Goal: Use online tool/utility: Utilize a website feature to perform a specific function

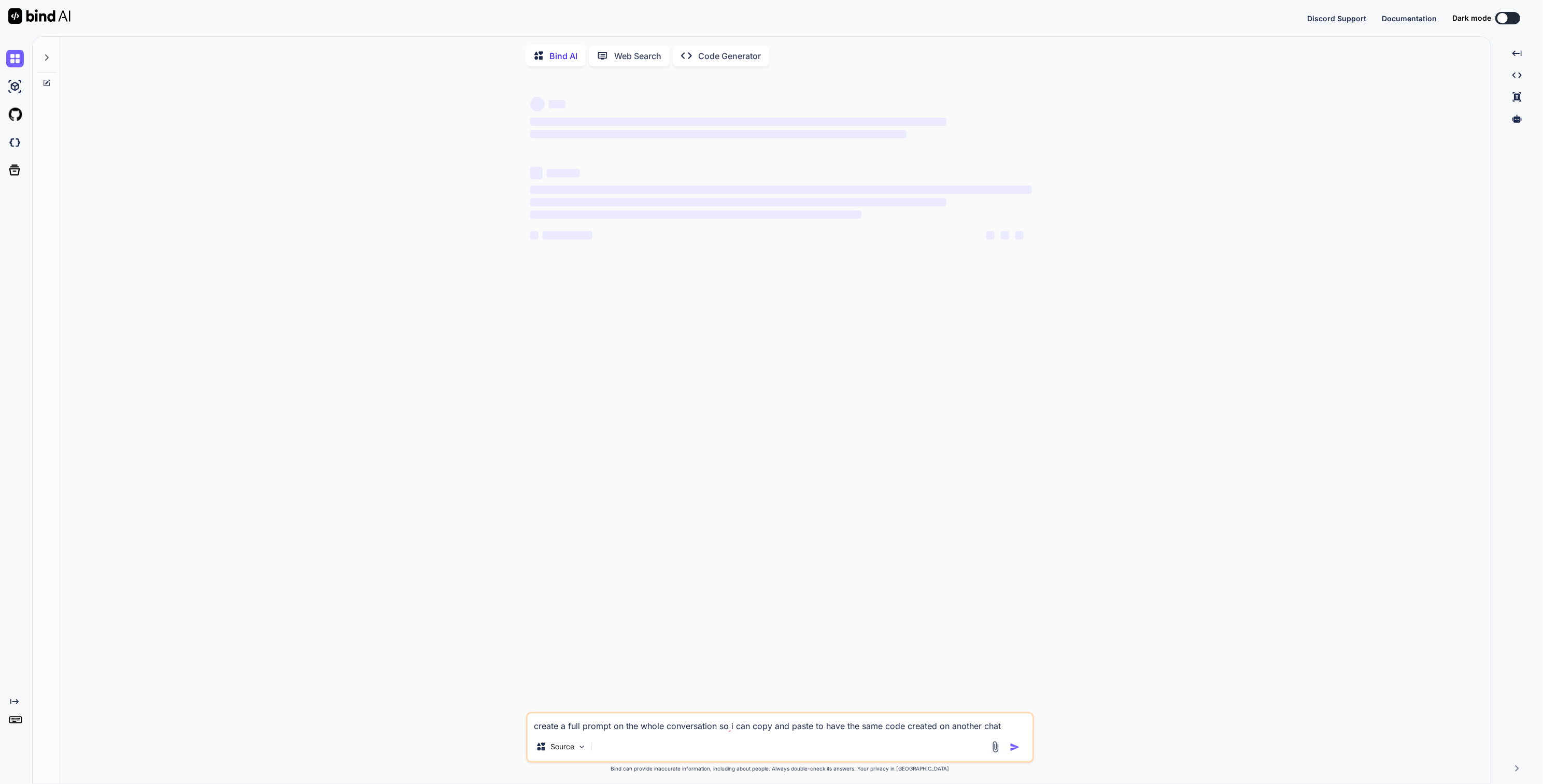
click at [722, 59] on p "Code Generator" at bounding box center [729, 56] width 63 height 13
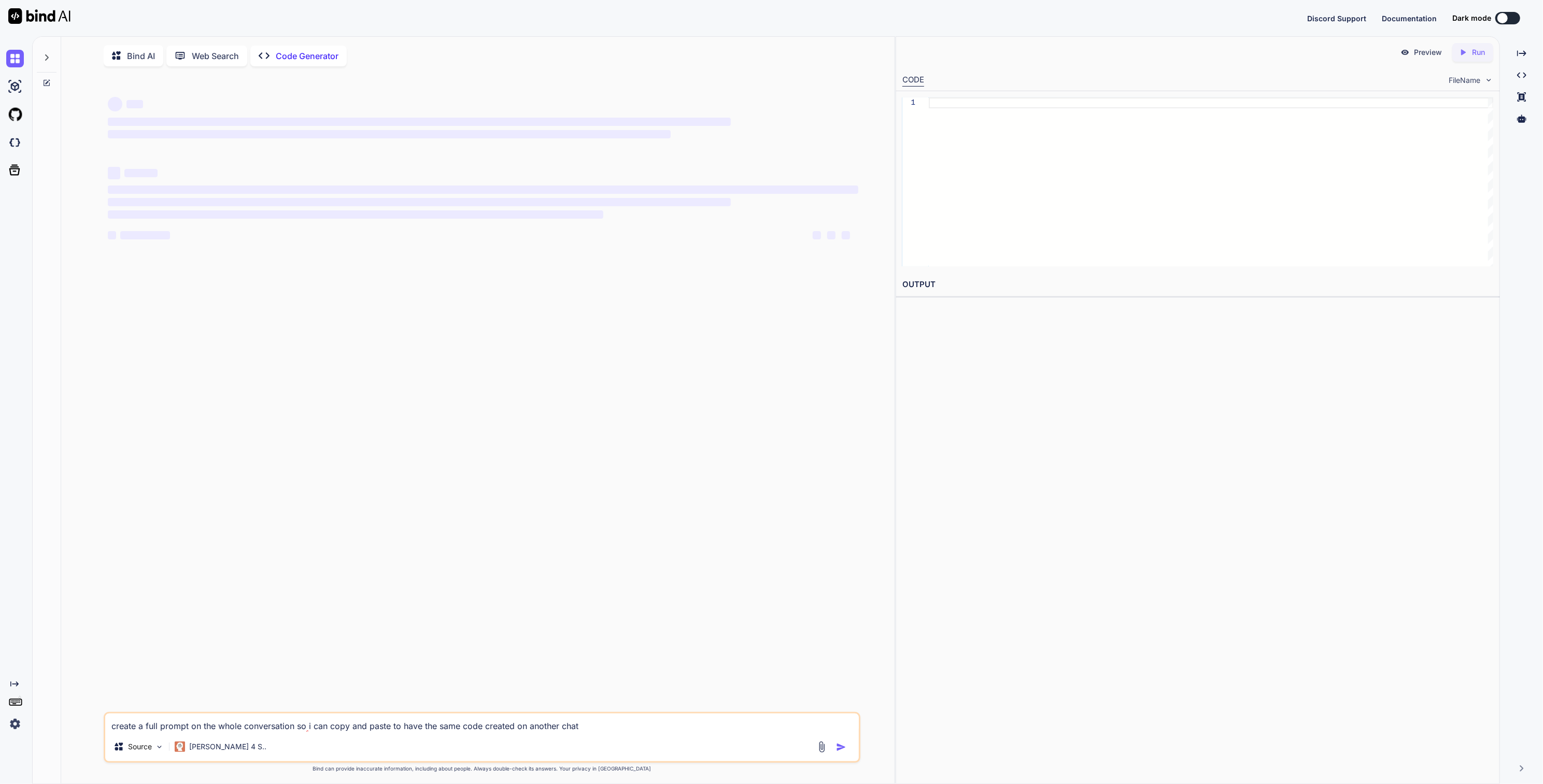
click at [51, 79] on div at bounding box center [47, 83] width 28 height 8
click at [674, 732] on textarea "create a full prompt on the whole conversation so i can copy and paste to have …" at bounding box center [482, 722] width 753 height 19
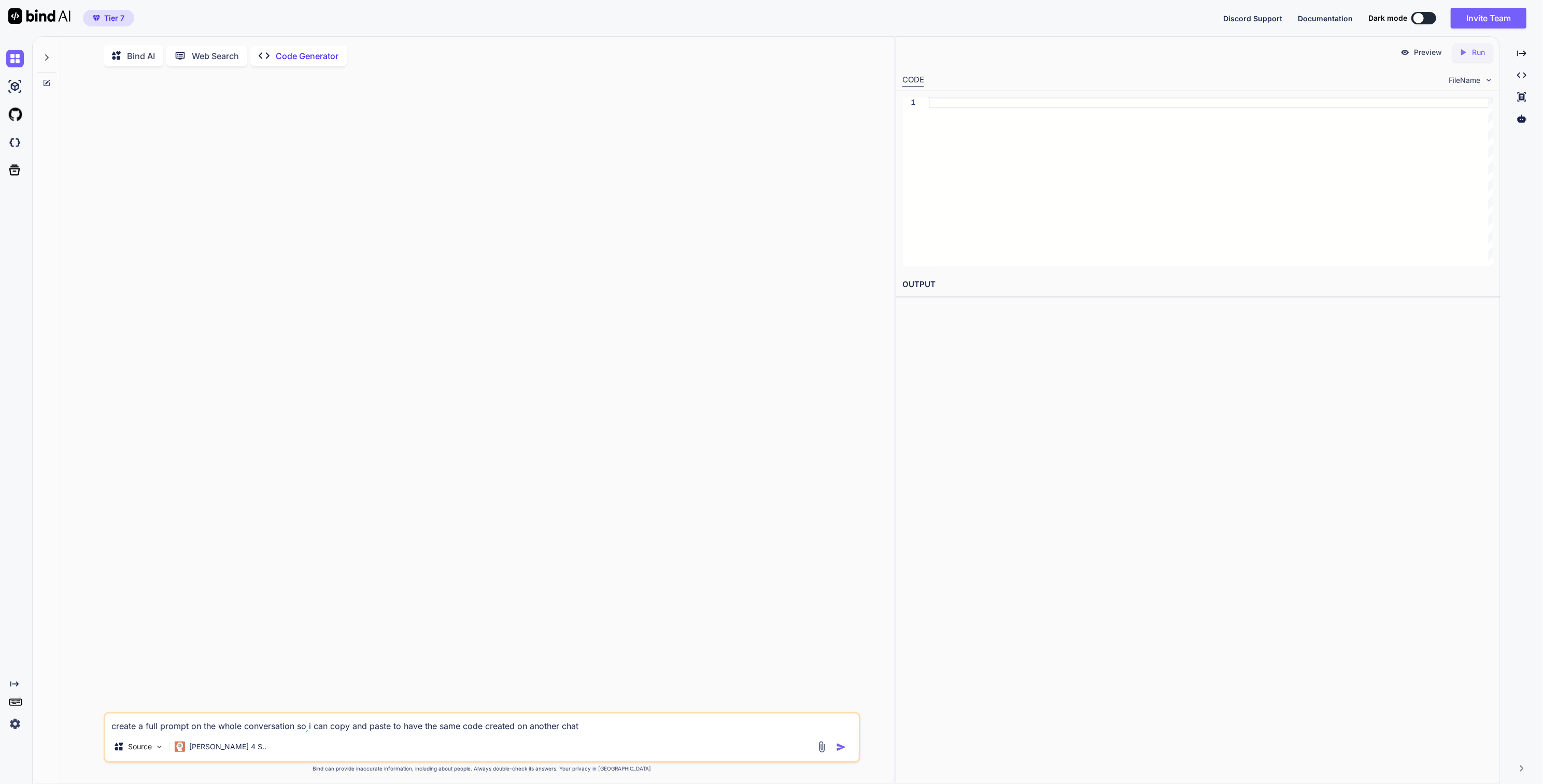
type textarea "x"
click at [218, 727] on textarea at bounding box center [482, 722] width 753 height 19
click at [129, 741] on div "Source" at bounding box center [138, 747] width 59 height 21
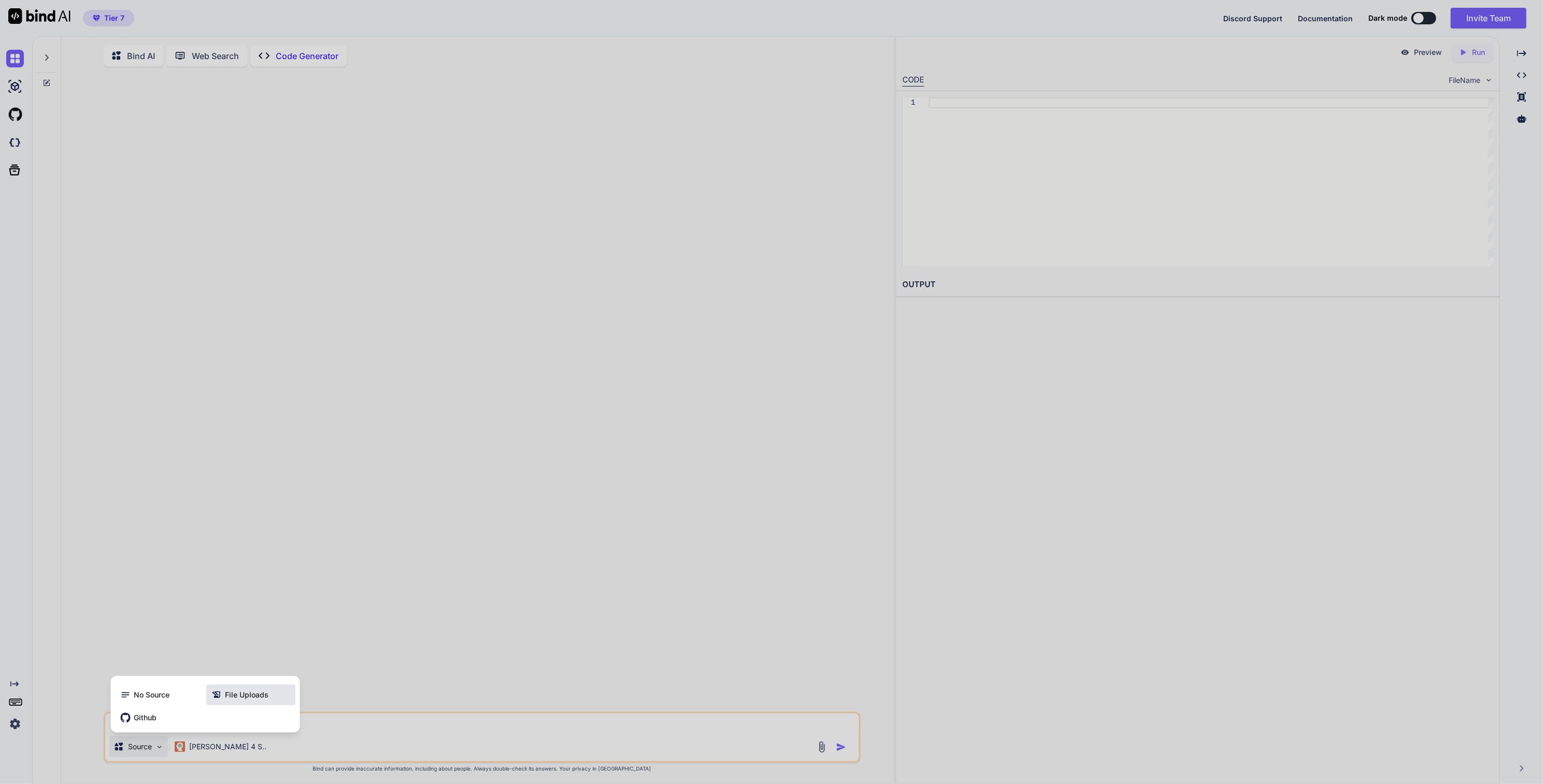
click at [256, 698] on span "File Uploads" at bounding box center [247, 695] width 44 height 10
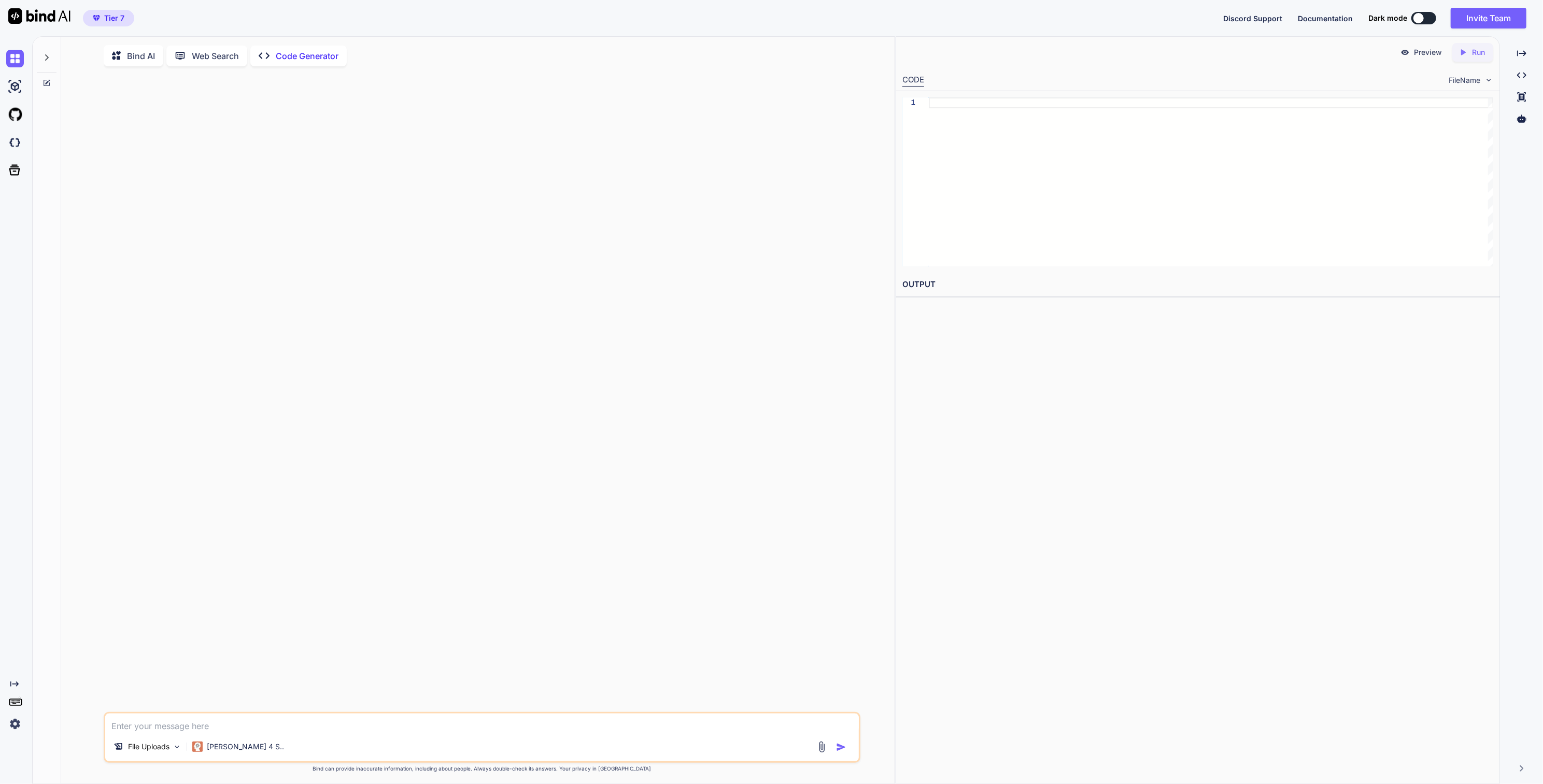
click at [823, 748] on img at bounding box center [822, 747] width 12 height 12
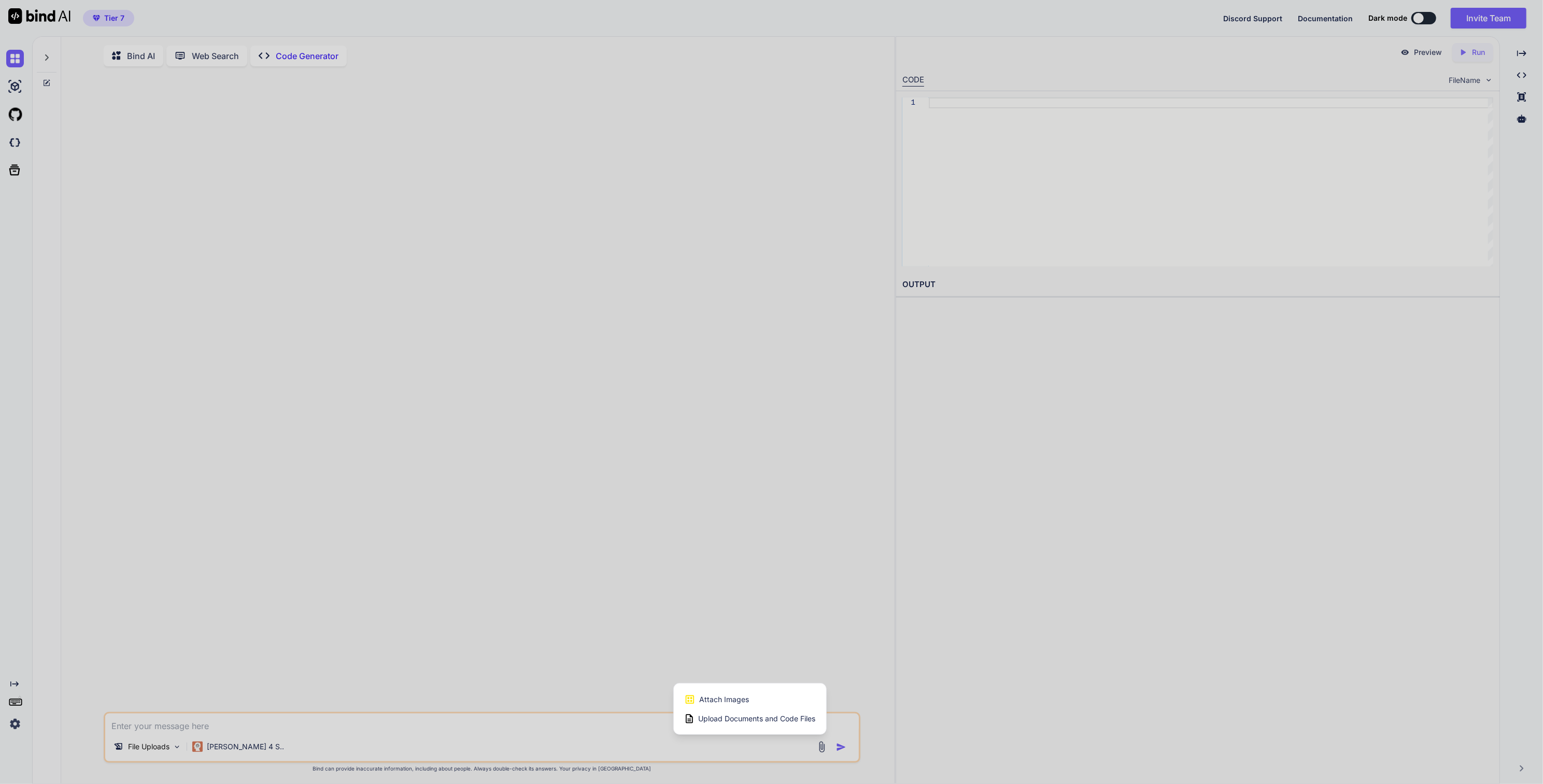
click at [727, 702] on span "Attach Images" at bounding box center [725, 699] width 50 height 10
type textarea "x"
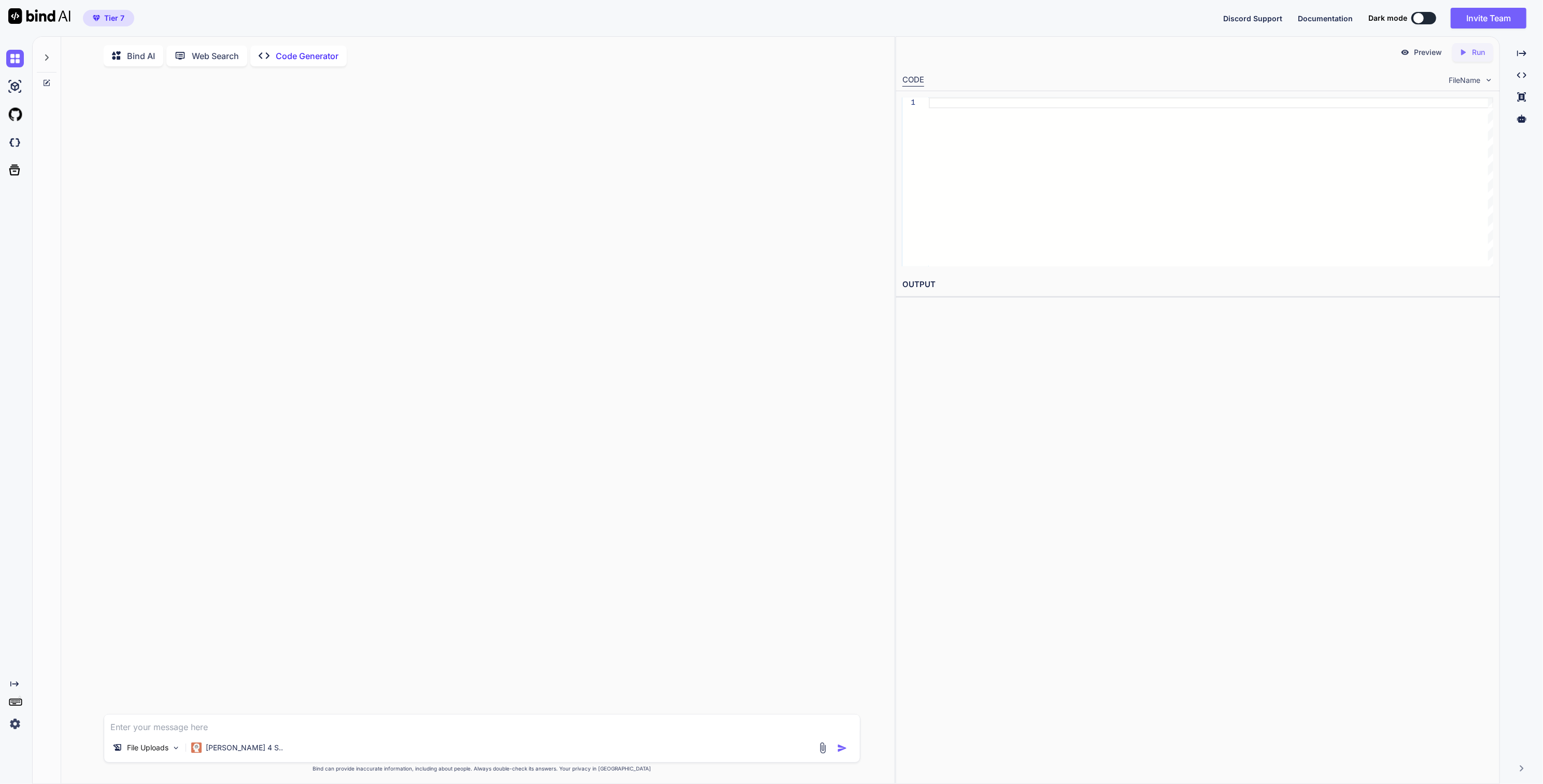
type input "C:\fakepath\KD diagram.jpg"
click at [222, 679] on textarea at bounding box center [482, 680] width 755 height 19
click at [167, 686] on textarea at bounding box center [482, 680] width 755 height 19
type textarea "can you create this in html/css ? make it more modern and better"
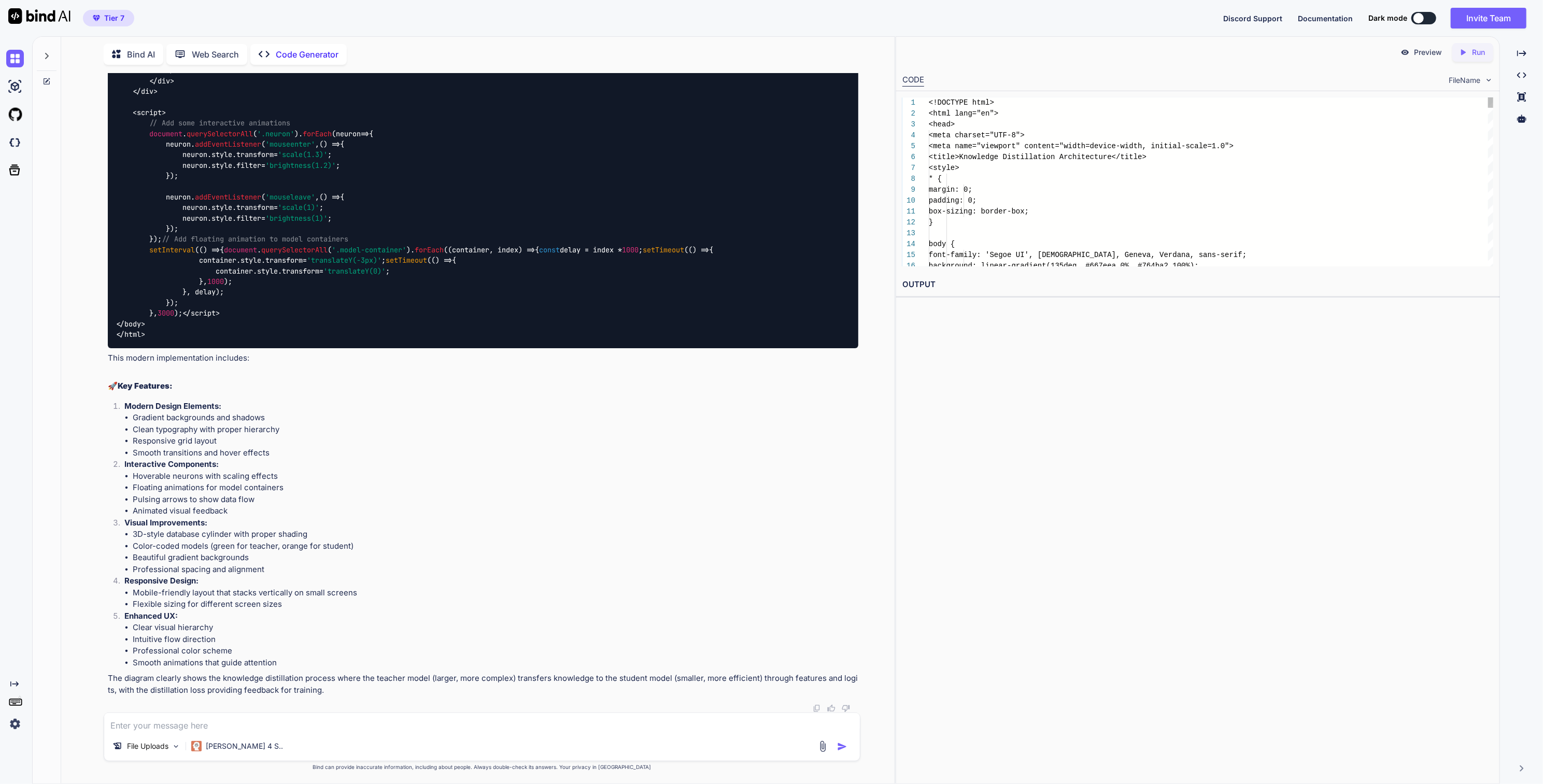
scroll to position [3909, 0]
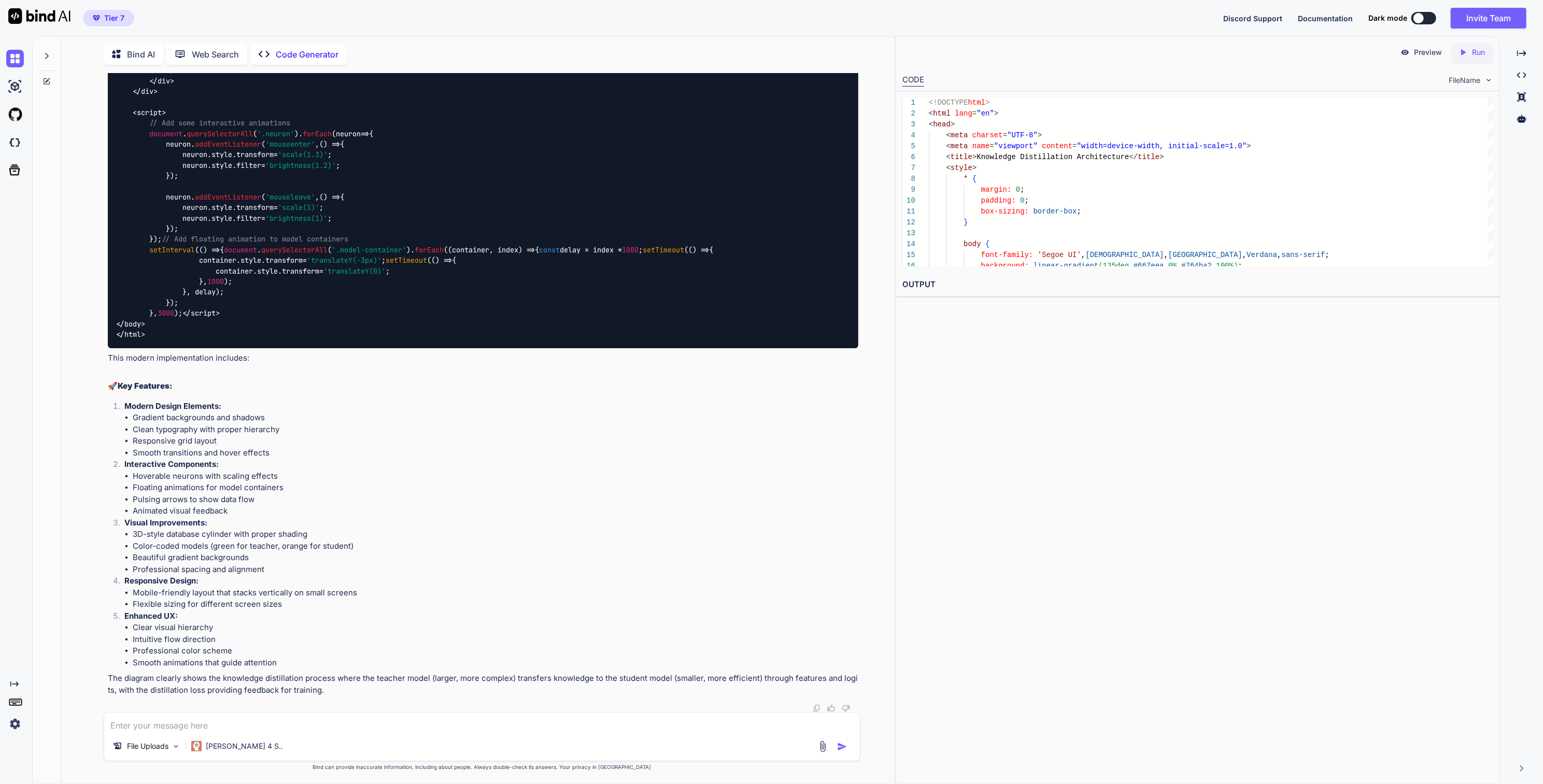
click at [1469, 57] on div "Created with Pixso. Run" at bounding box center [1473, 52] width 41 height 19
click at [1440, 57] on div "Preview" at bounding box center [1422, 52] width 58 height 19
click at [231, 722] on textarea at bounding box center [482, 722] width 755 height 19
type textarea "please review the diagram which i sent, it is different."
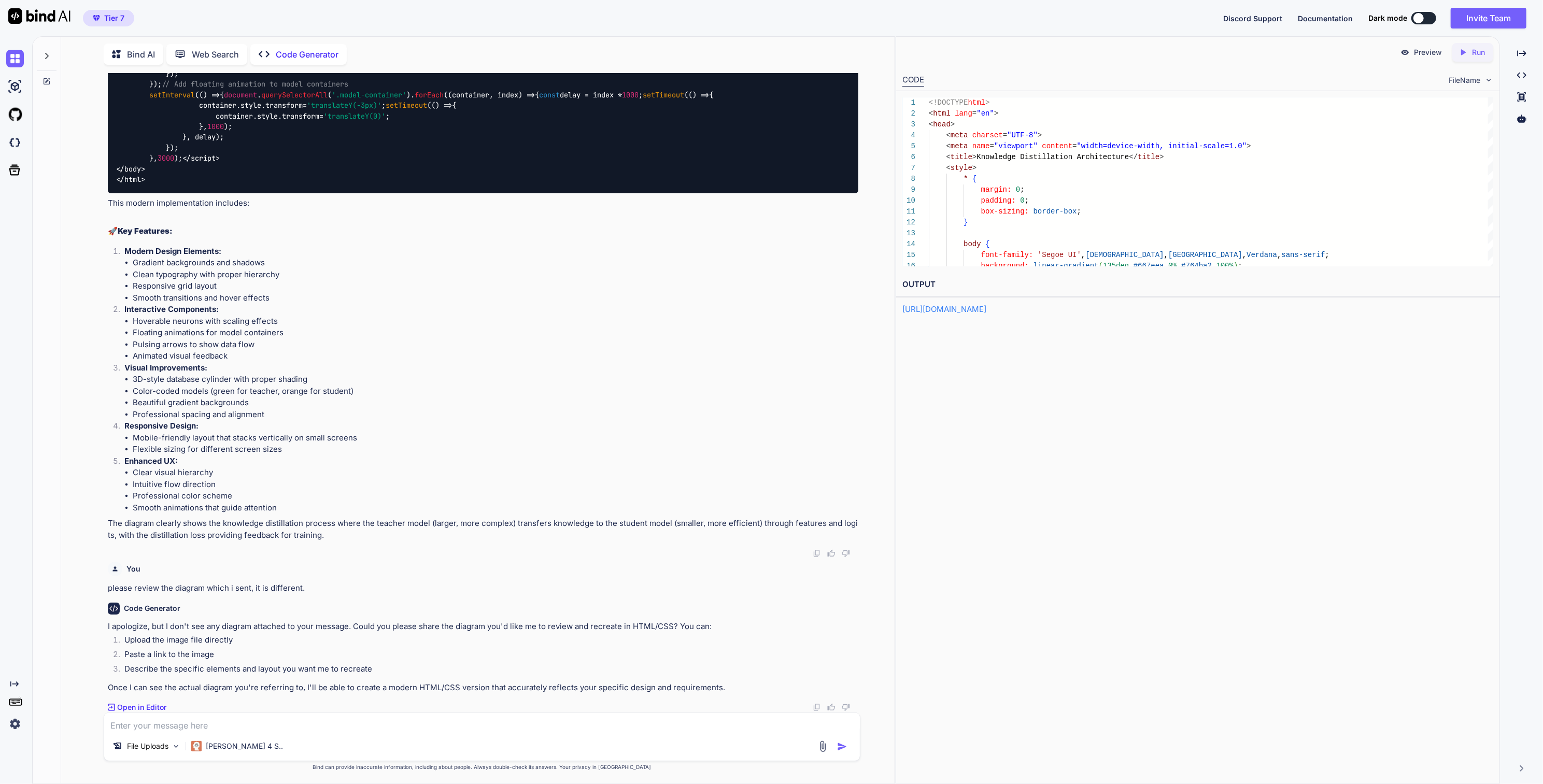
scroll to position [4064, 0]
click at [185, 726] on textarea at bounding box center [482, 722] width 755 height 19
click at [156, 749] on p "File Uploads" at bounding box center [147, 746] width 42 height 10
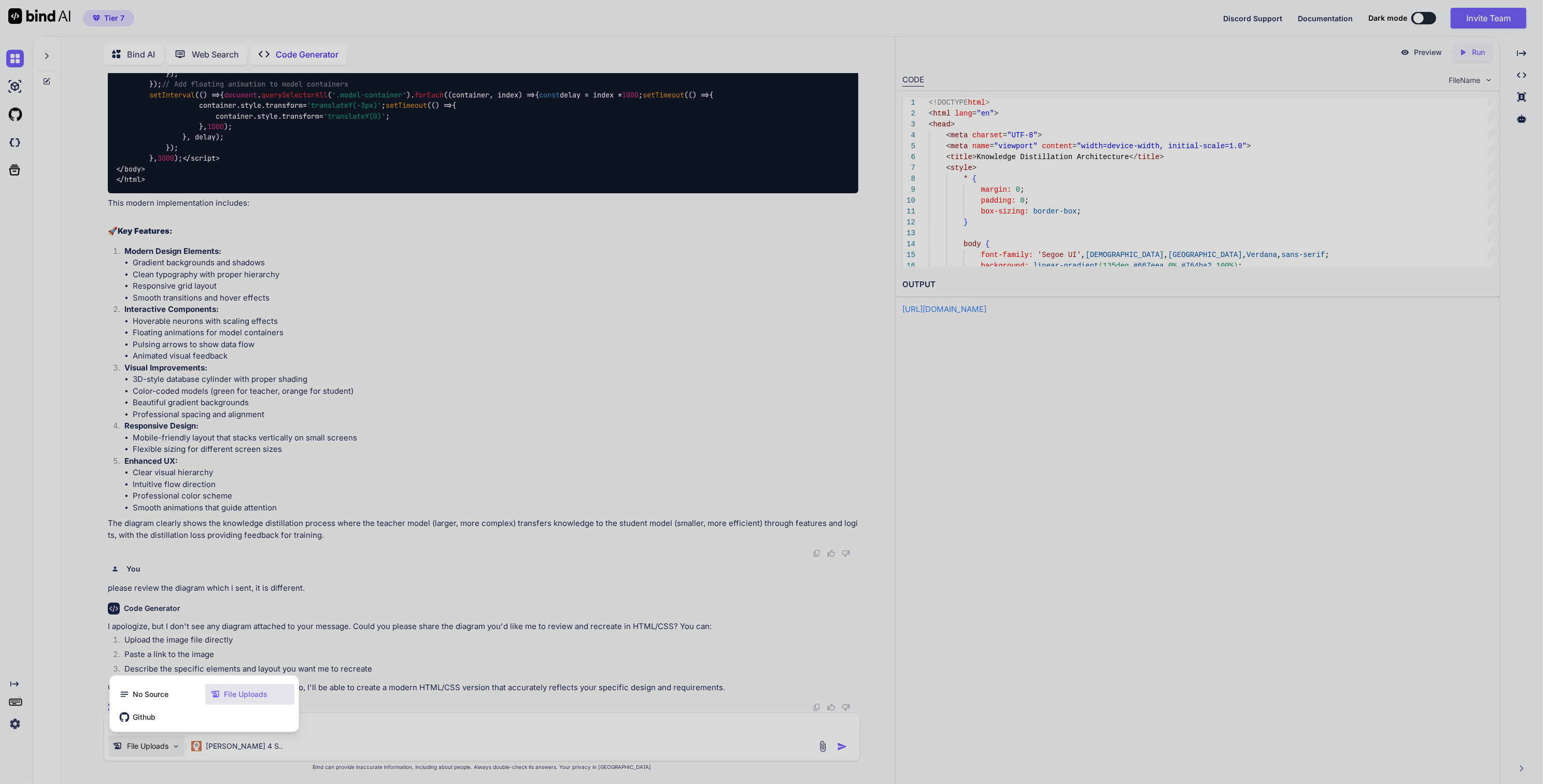
click at [156, 749] on div at bounding box center [771, 392] width 1543 height 784
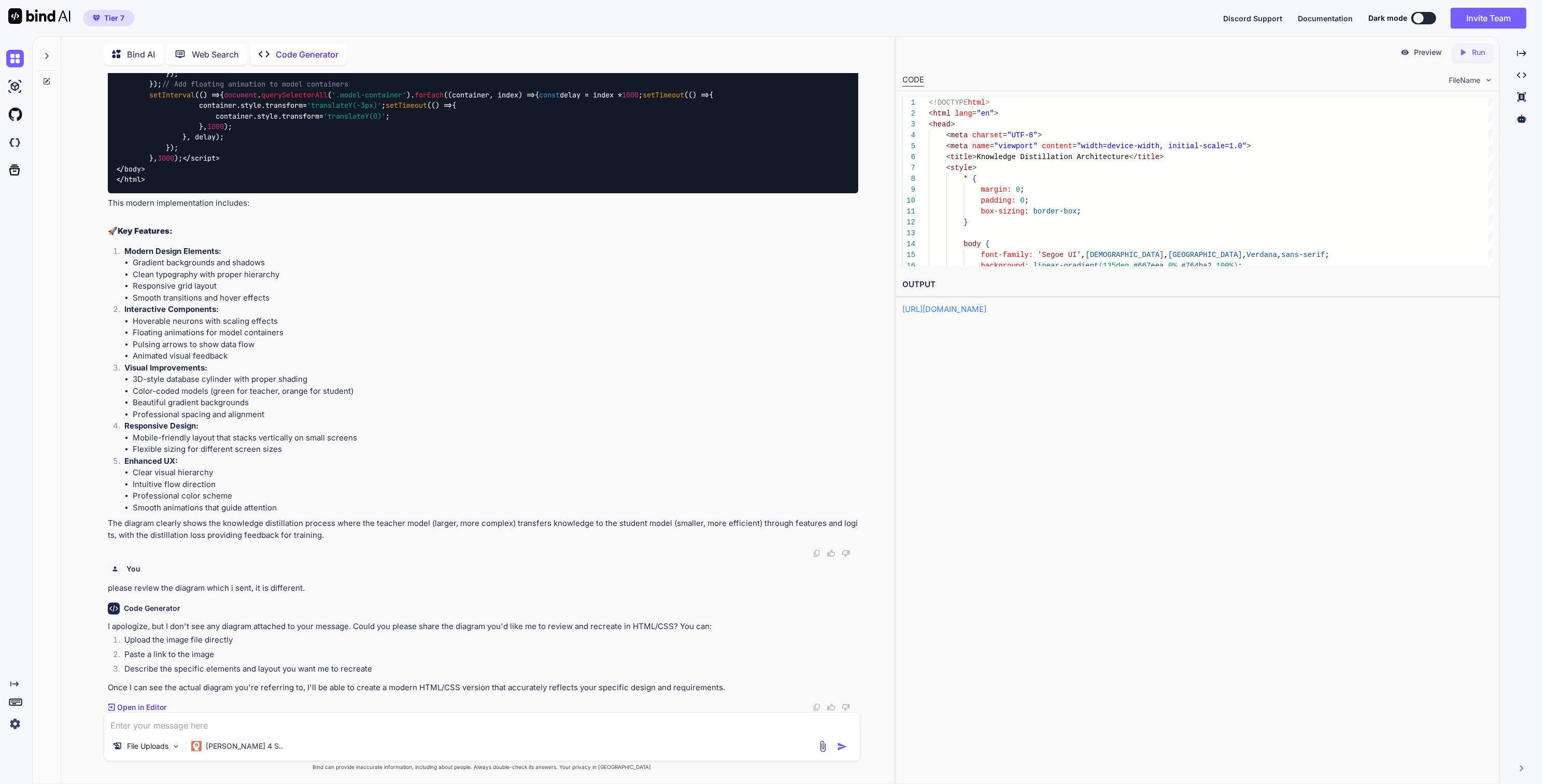
click at [824, 745] on img at bounding box center [823, 747] width 12 height 12
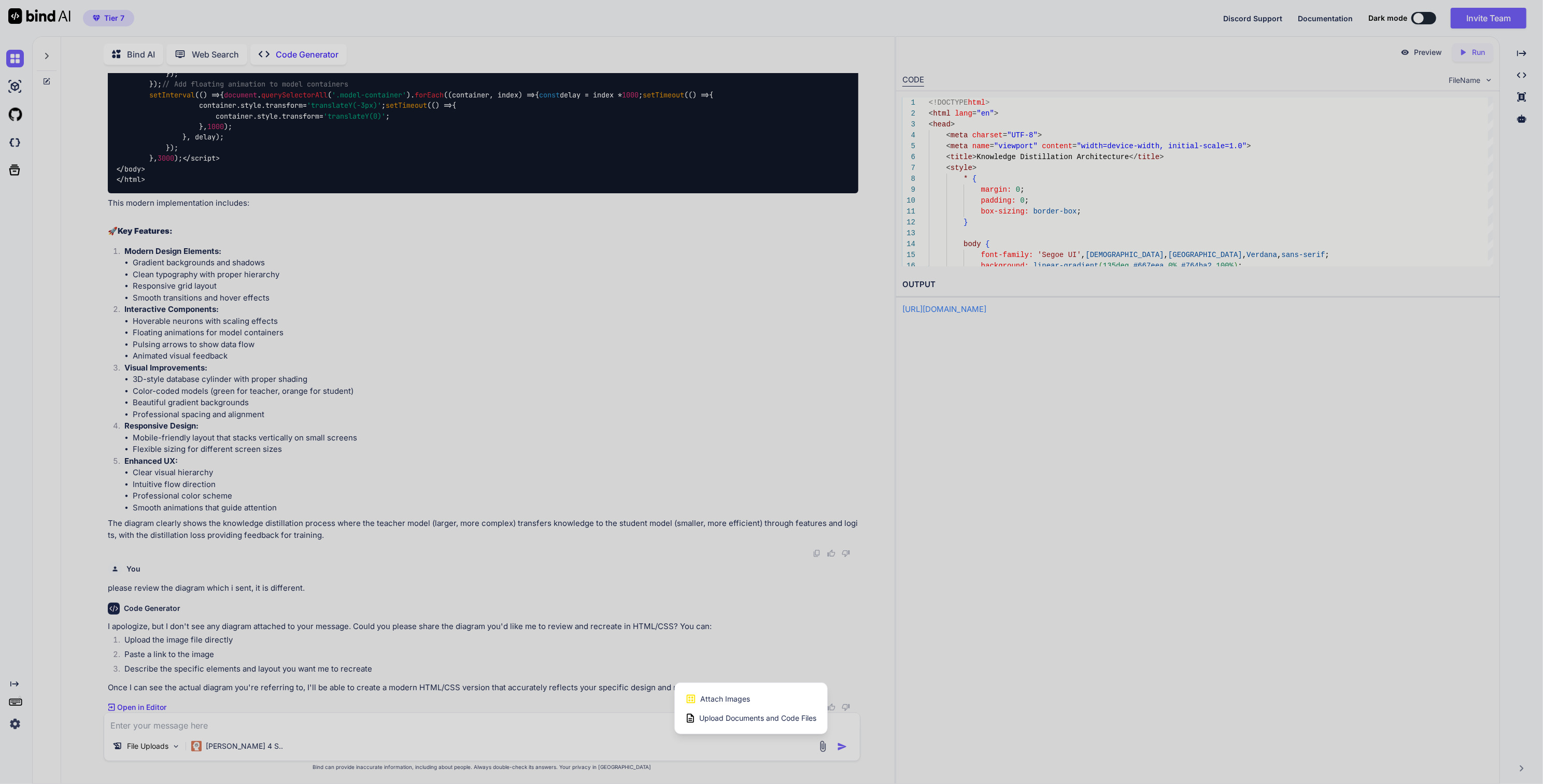
click at [713, 693] on div "Attach Images Image attachments are only supported in [PERSON_NAME] and Gemini …" at bounding box center [751, 699] width 132 height 20
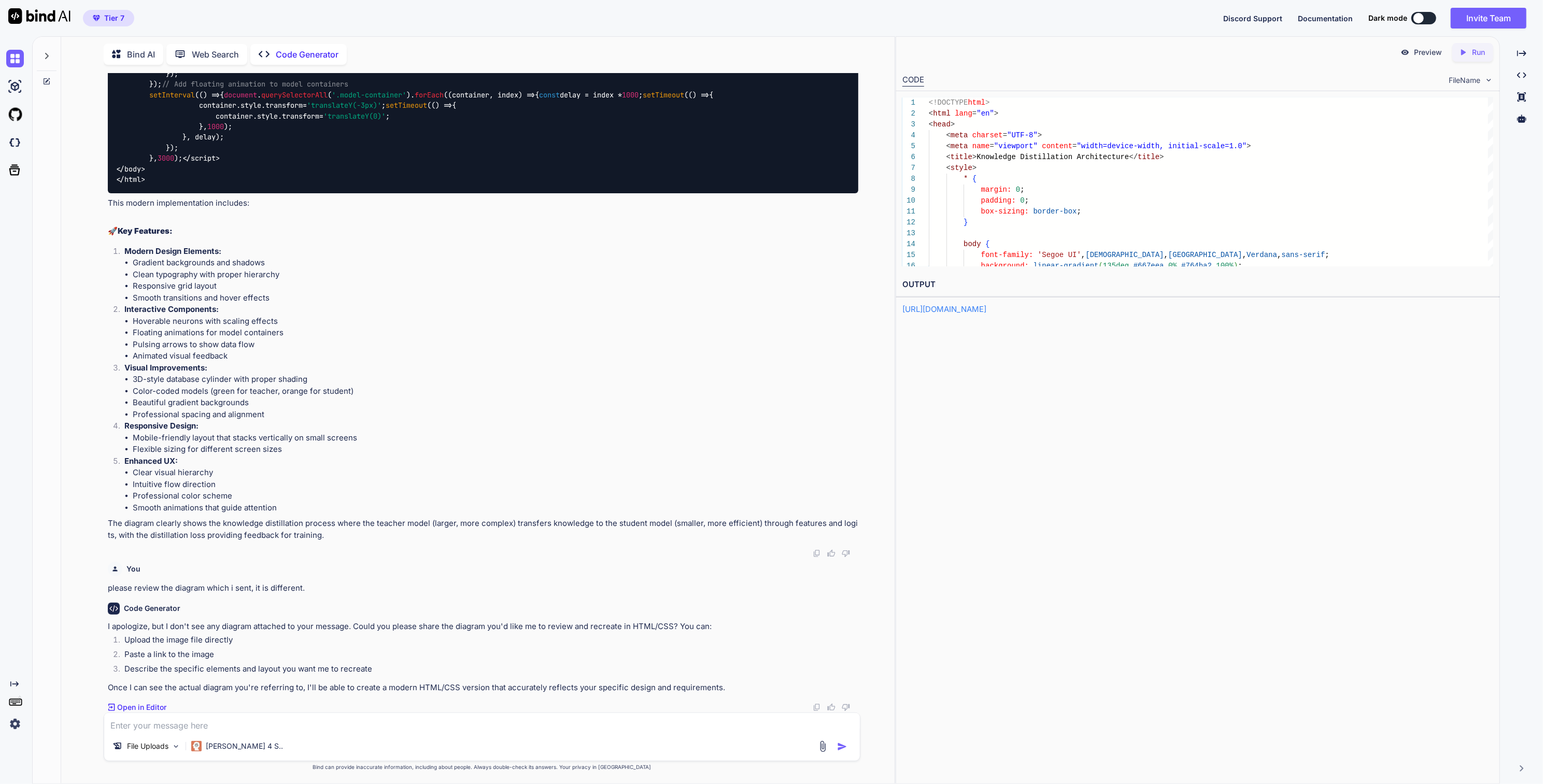
click at [296, 730] on textarea at bounding box center [482, 722] width 755 height 19
click at [230, 719] on textarea at bounding box center [482, 722] width 755 height 19
click at [144, 752] on div "File Uploads" at bounding box center [146, 746] width 76 height 21
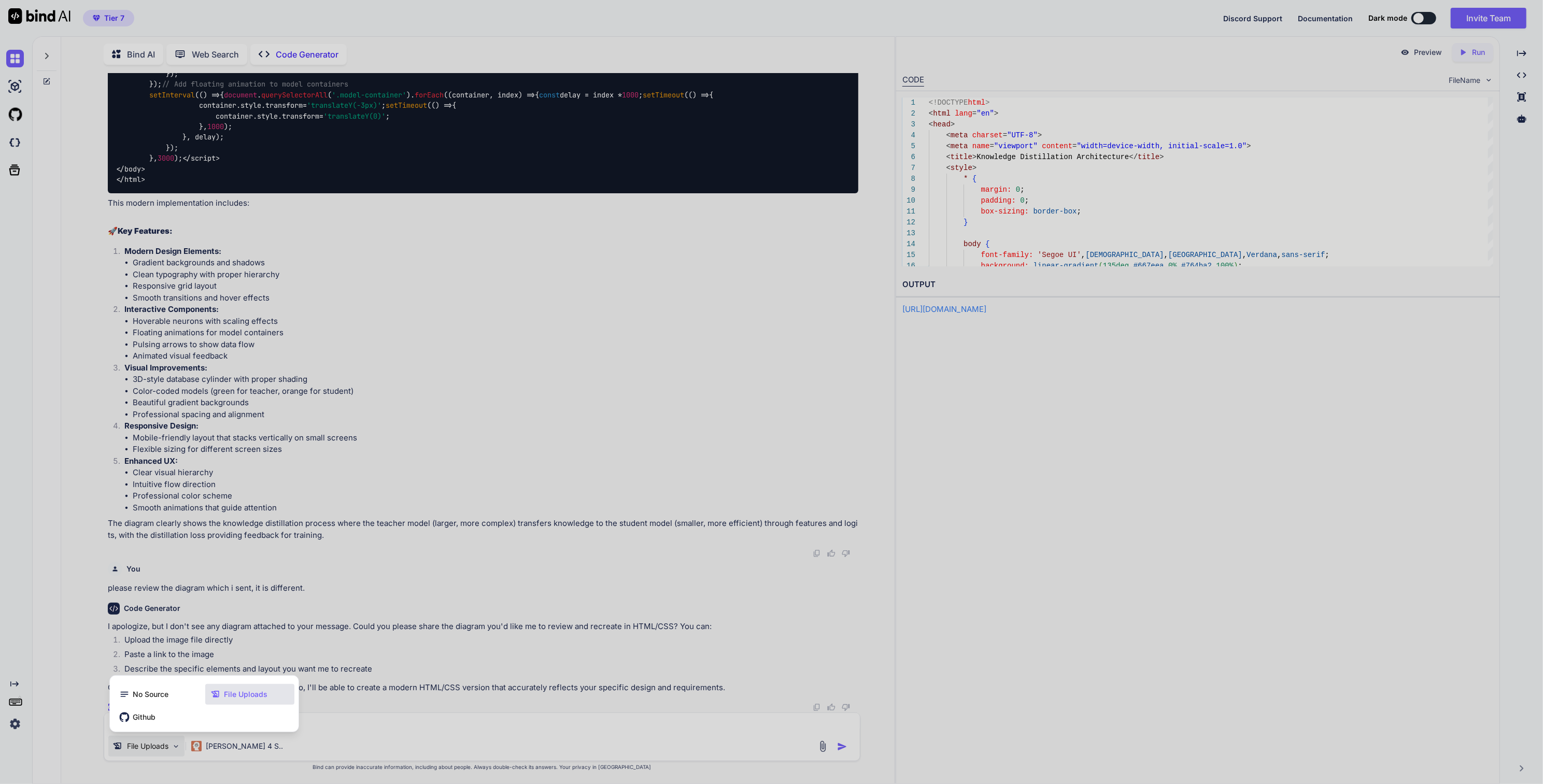
click at [622, 659] on div at bounding box center [771, 392] width 1543 height 784
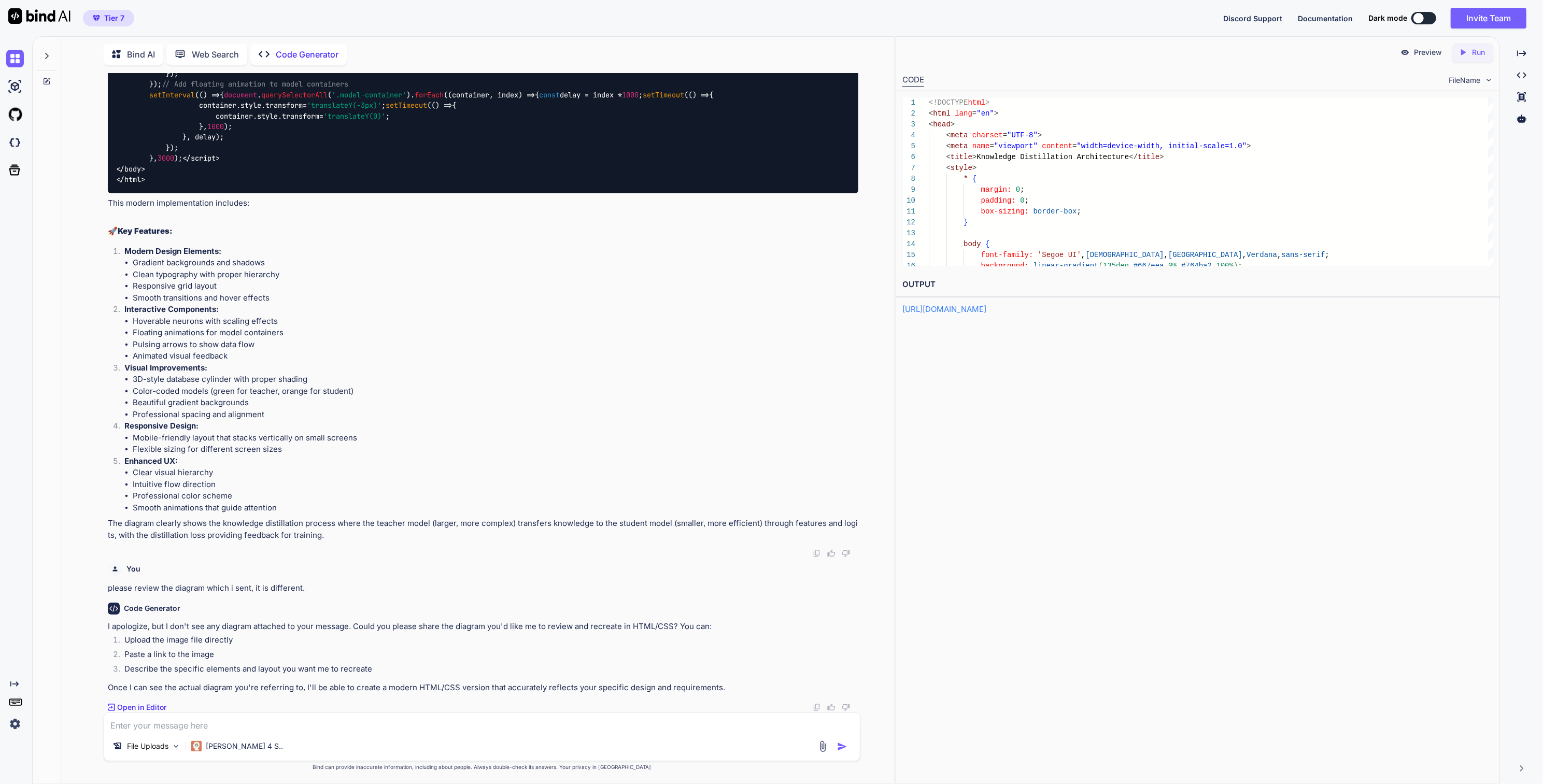
scroll to position [2864, 0]
click at [51, 77] on div at bounding box center [47, 82] width 28 height 8
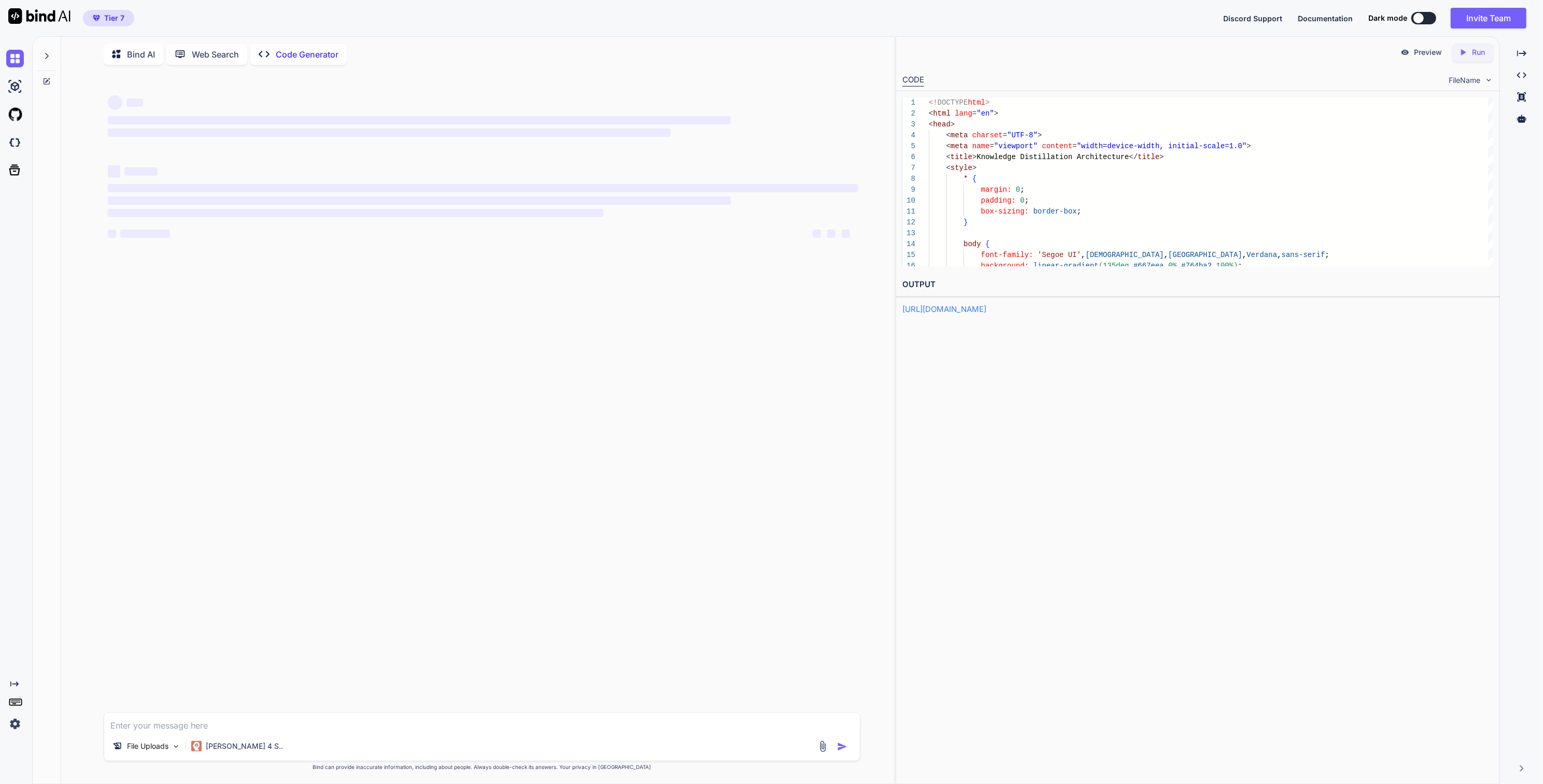
scroll to position [0, 0]
click at [232, 751] on div "[PERSON_NAME] 4 S.." at bounding box center [238, 746] width 100 height 21
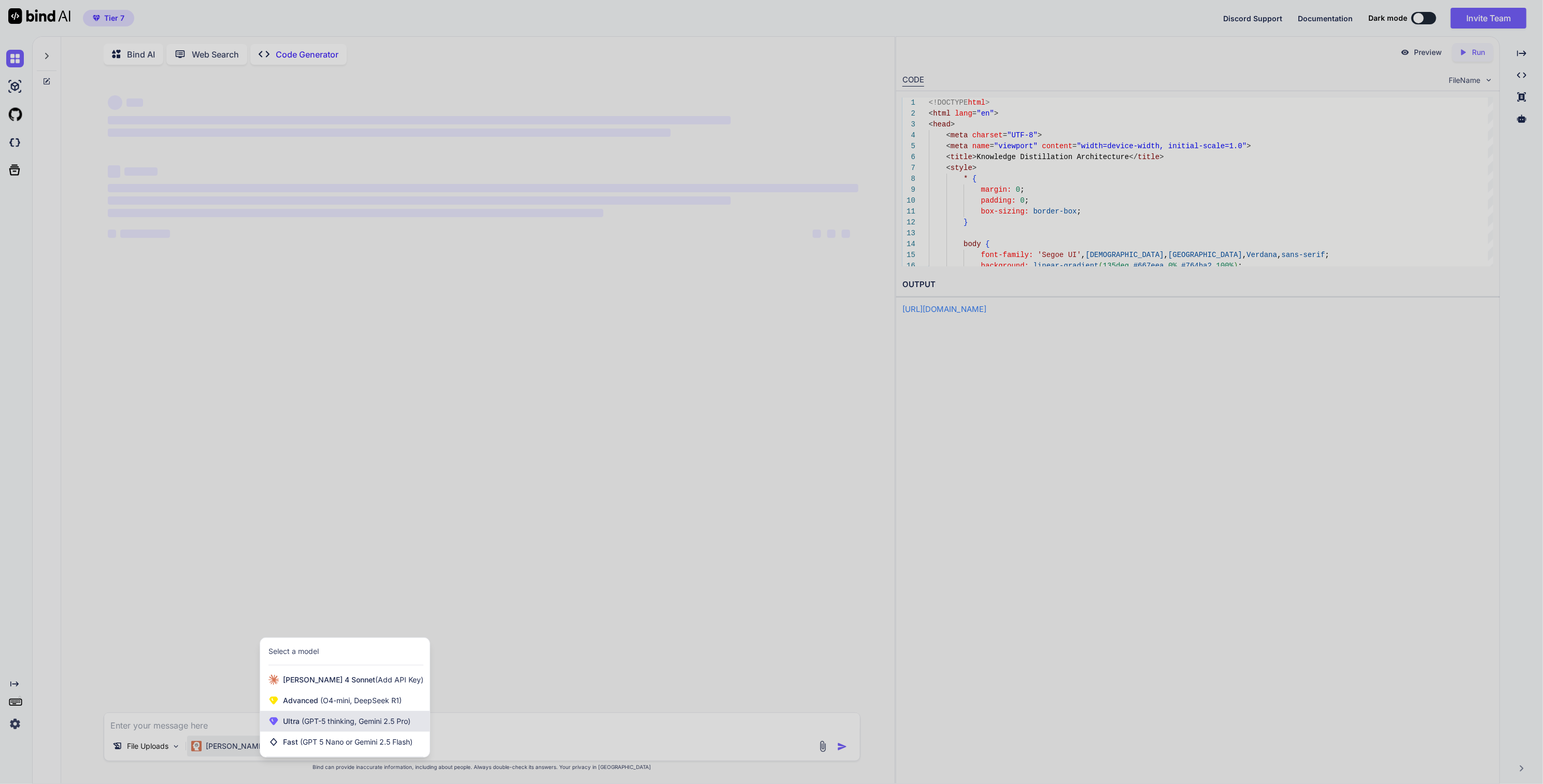
click at [309, 721] on span "(GPT-5 thinking, Gemini 2.5 Pro)" at bounding box center [355, 721] width 111 height 9
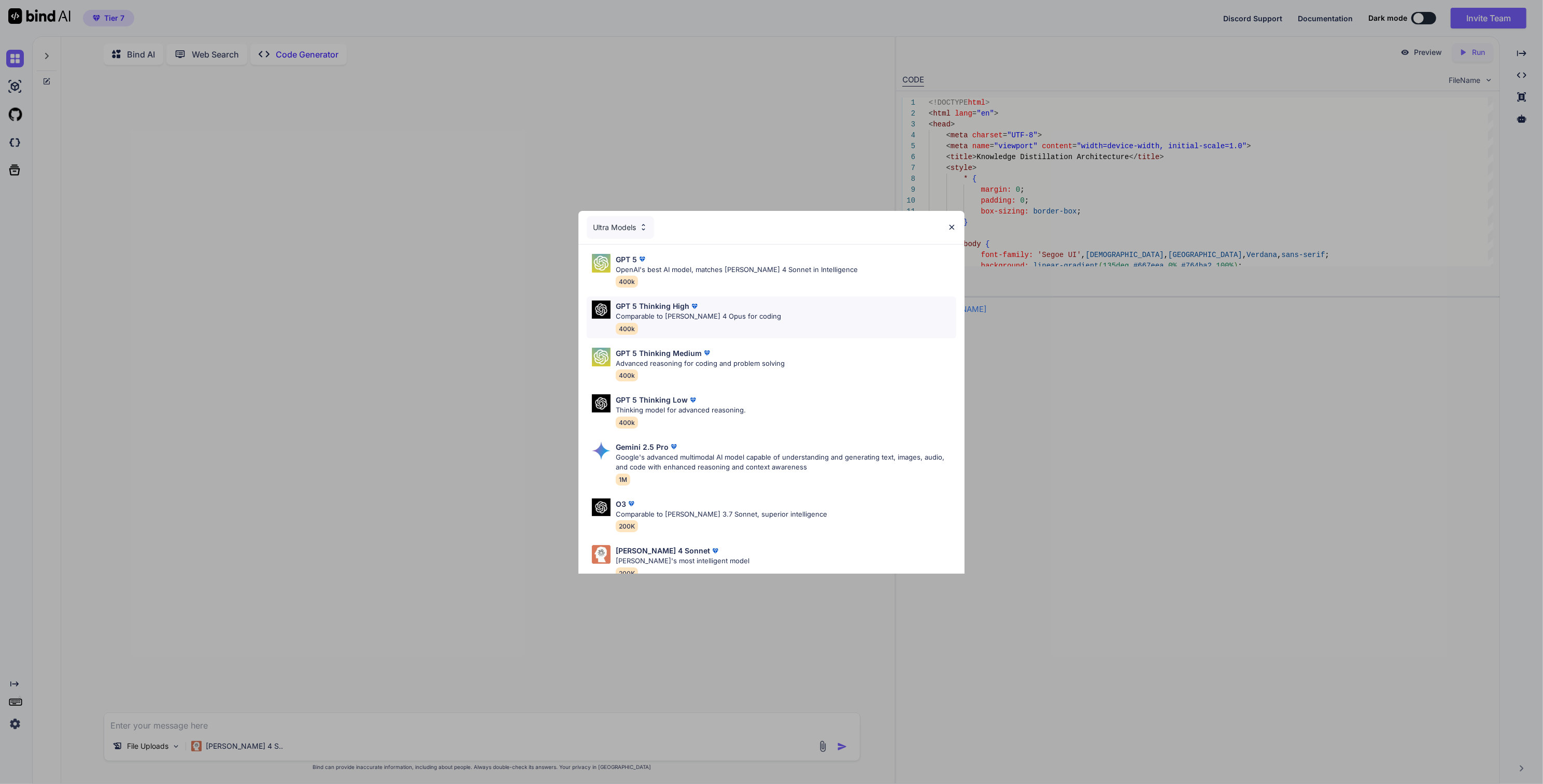
click at [781, 326] on div "GPT 5 Thinking High Comparable to [PERSON_NAME] 4 Opus for coding 400k" at bounding box center [771, 317] width 369 height 42
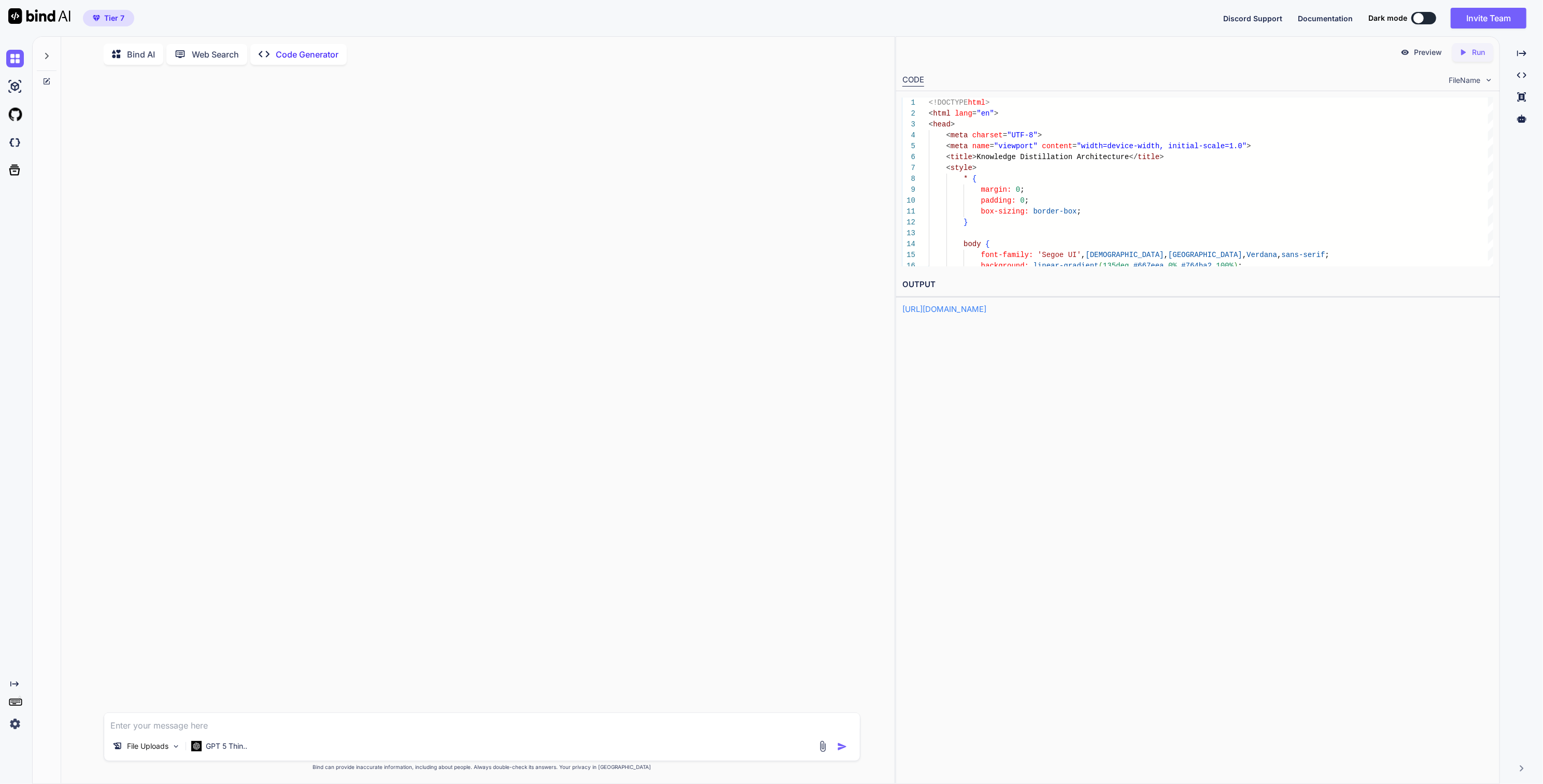
click at [183, 724] on textarea at bounding box center [482, 722] width 755 height 19
paste textarea "want to write a research paper on Machine translation german to eng on auto ele…"
drag, startPoint x: 141, startPoint y: 608, endPoint x: -152, endPoint y: 594, distance: 293.3
click at [0, 594] on html "Tier 7 Discord Support Documentation Dark mode Invite Team Created with Pixso. …" at bounding box center [771, 406] width 1543 height 814
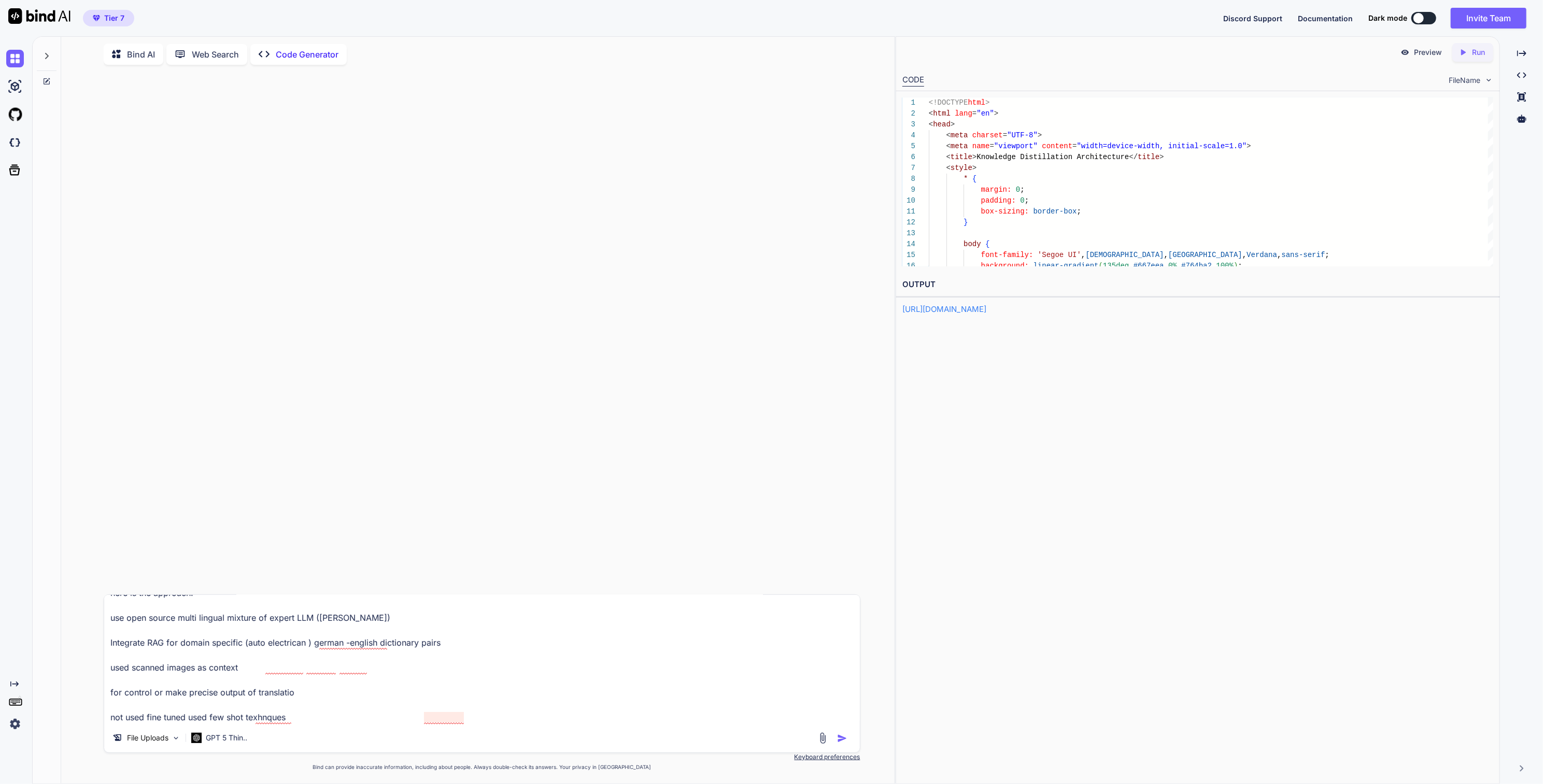
click at [270, 721] on textarea "write a research paper on Machine translation german to eng on auto electrican …" at bounding box center [482, 659] width 755 height 129
click at [313, 643] on div "techniques" at bounding box center [321, 640] width 137 height 10
click at [286, 696] on textarea "write a research paper on Machine translation german to eng on auto electrican …" at bounding box center [482, 659] width 755 height 129
click at [281, 728] on span "translation" at bounding box center [279, 726] width 34 height 10
click at [291, 640] on textarea "write a research paper on Machine translation german to eng on auto electrican …" at bounding box center [482, 659] width 755 height 129
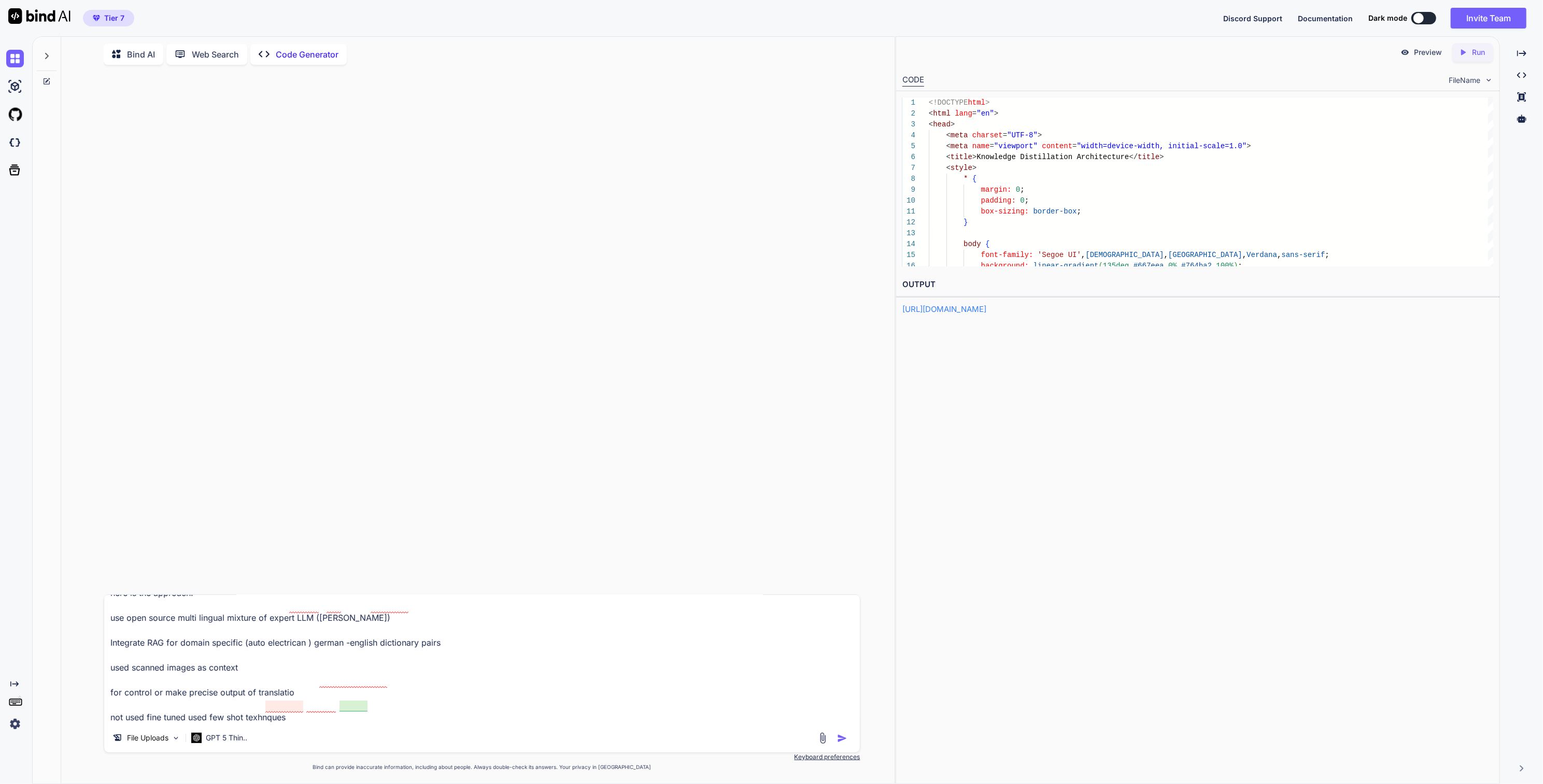
scroll to position [0, 0]
click at [290, 645] on textarea "write a research paper on Machine translation german to eng on auto electrican …" at bounding box center [482, 659] width 755 height 129
click at [381, 699] on textarea "write a research paper on Machine translation german to eng on auto electrican …" at bounding box center [482, 659] width 755 height 129
type textarea "write a research paper on Machine translation german to eng on auto electrican …"
click at [151, 736] on p "File Uploads" at bounding box center [147, 737] width 42 height 10
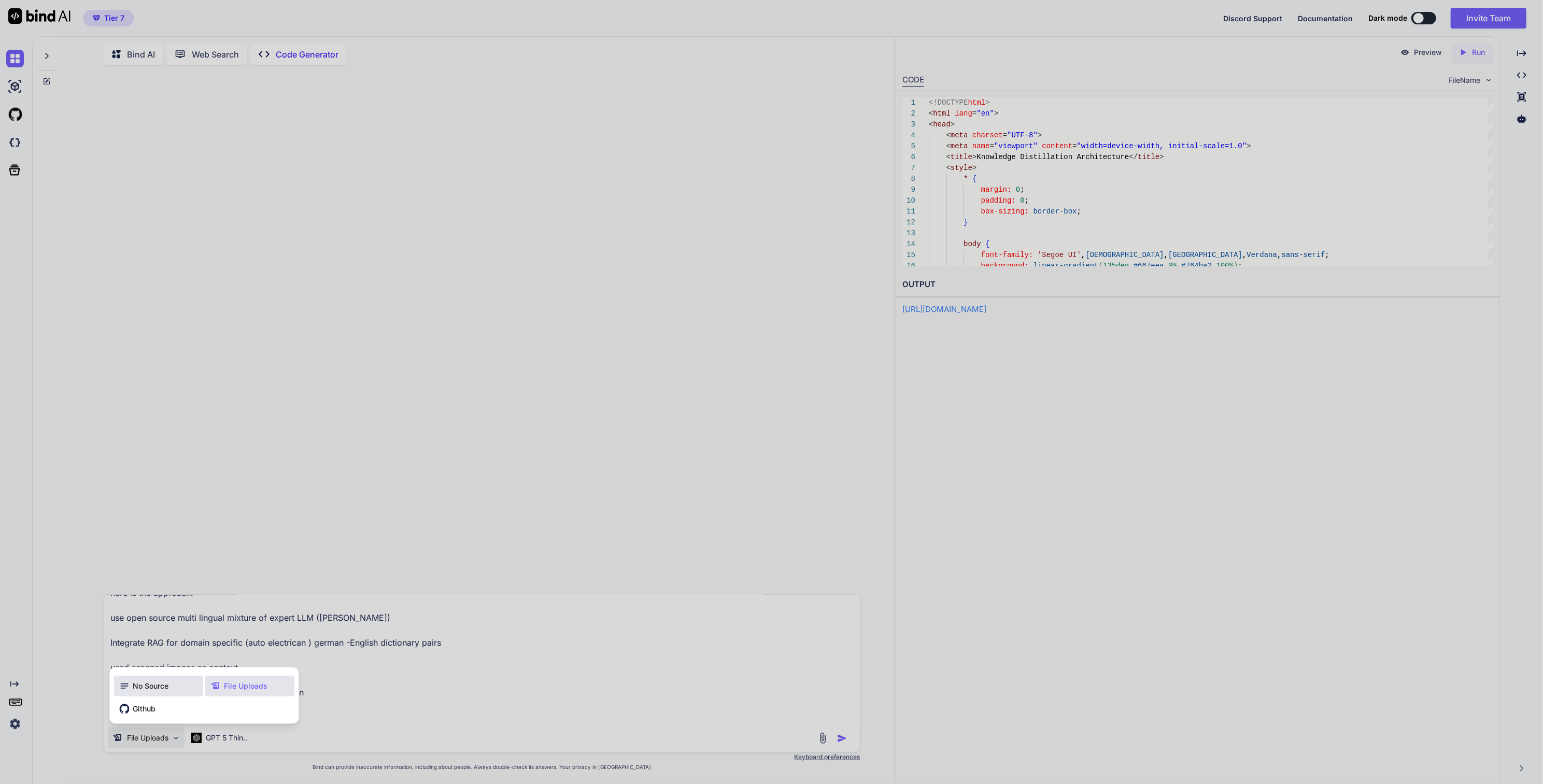
click at [160, 691] on span "No Source" at bounding box center [150, 686] width 36 height 10
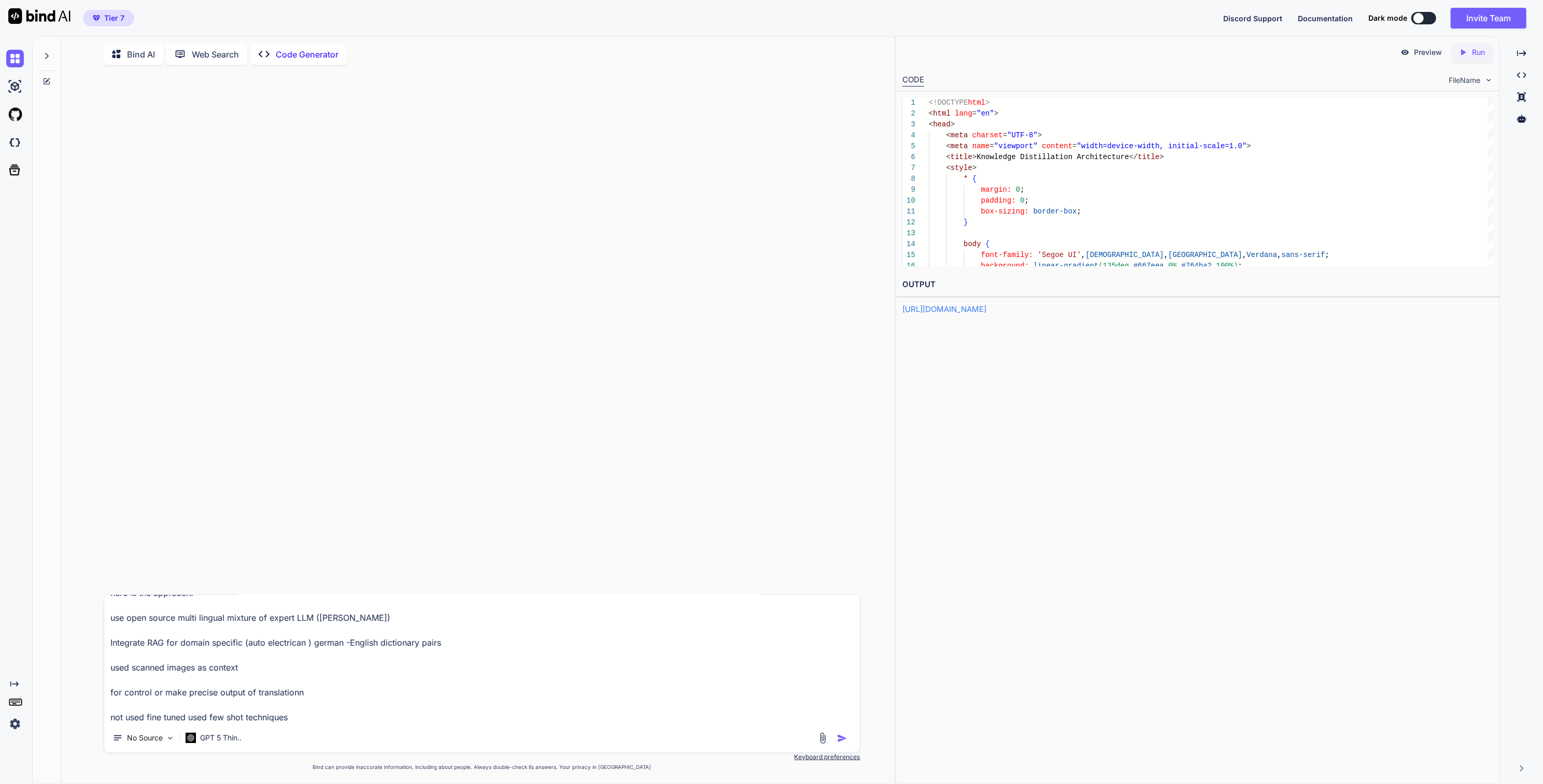
click at [129, 53] on p "Bind AI" at bounding box center [141, 54] width 28 height 13
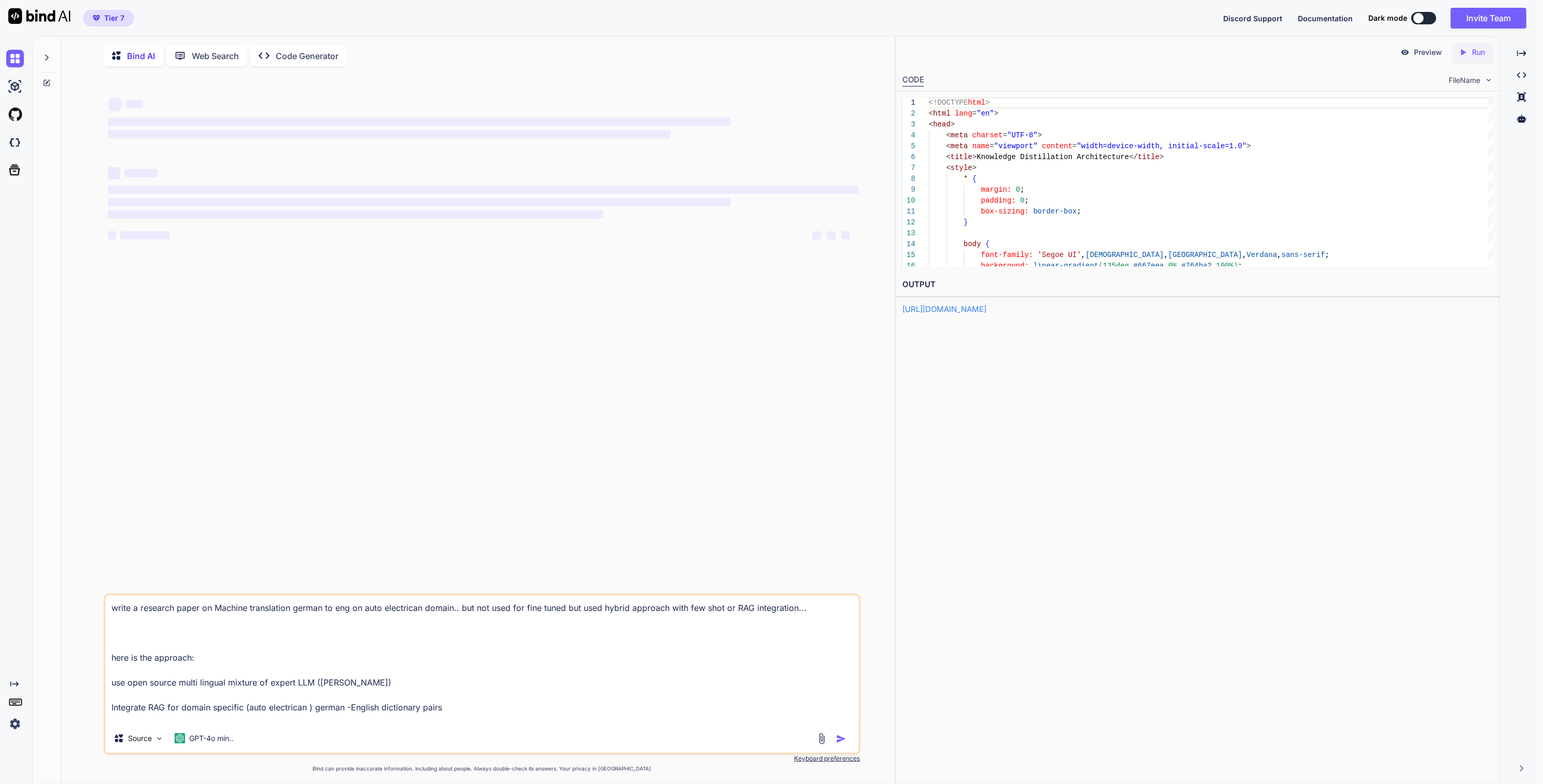
click at [513, 698] on textarea "write a research paper on Machine translation german to eng on auto electrican …" at bounding box center [482, 660] width 753 height 129
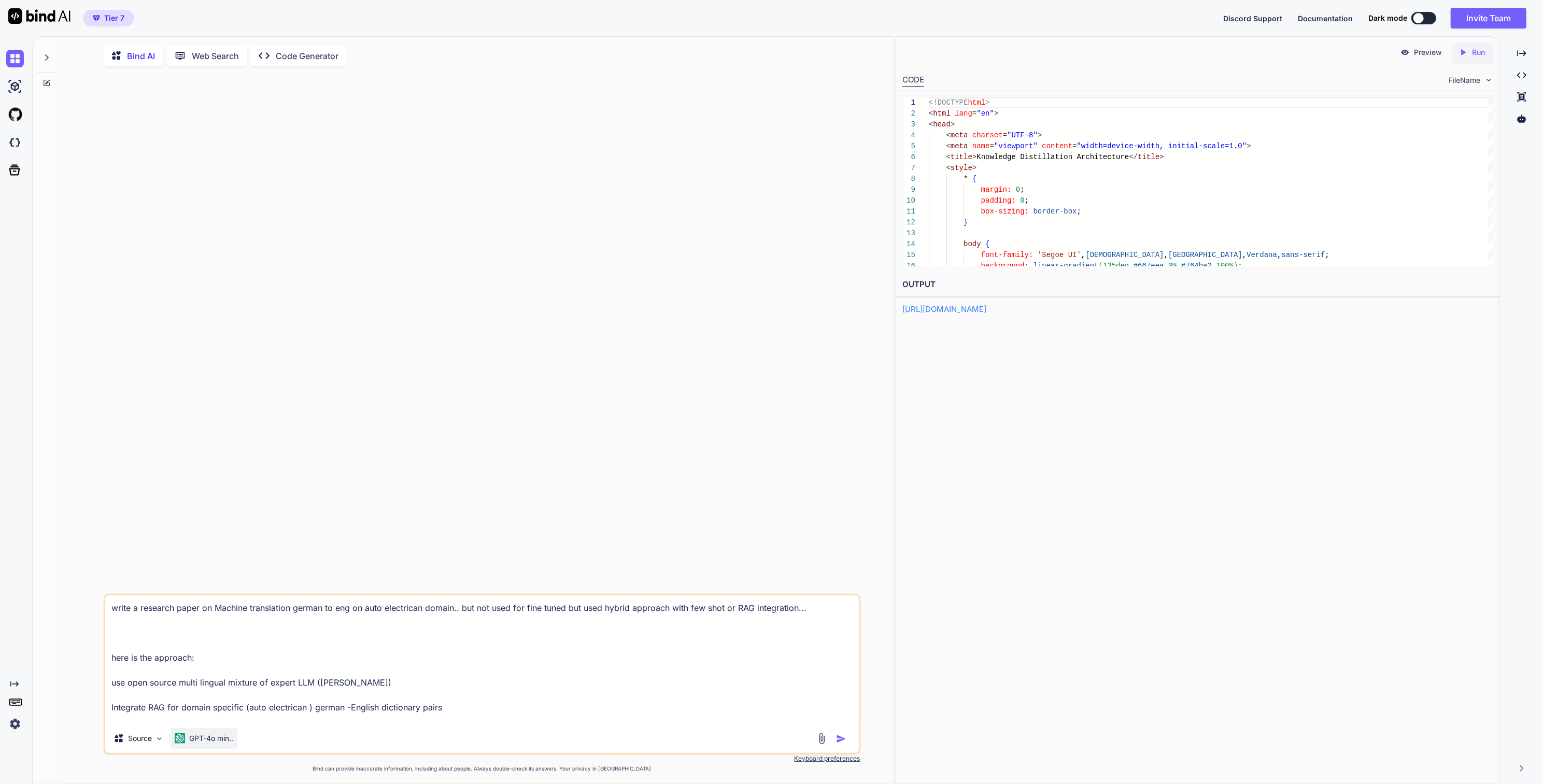
click at [190, 744] on p "GPT-4o min.." at bounding box center [211, 738] width 44 height 10
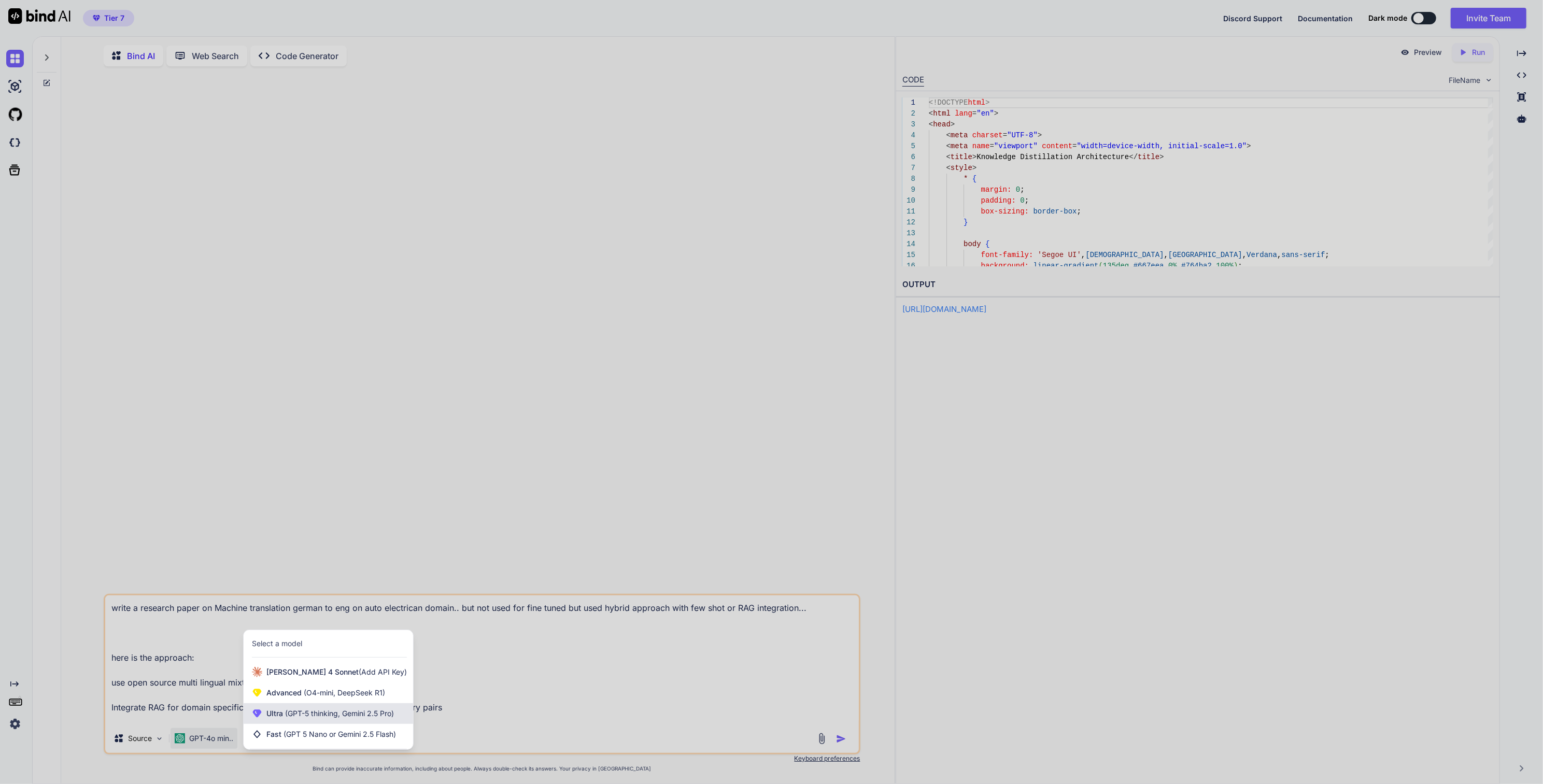
click at [305, 718] on span "(GPT-5 thinking, Gemini 2.5 Pro)" at bounding box center [338, 713] width 111 height 9
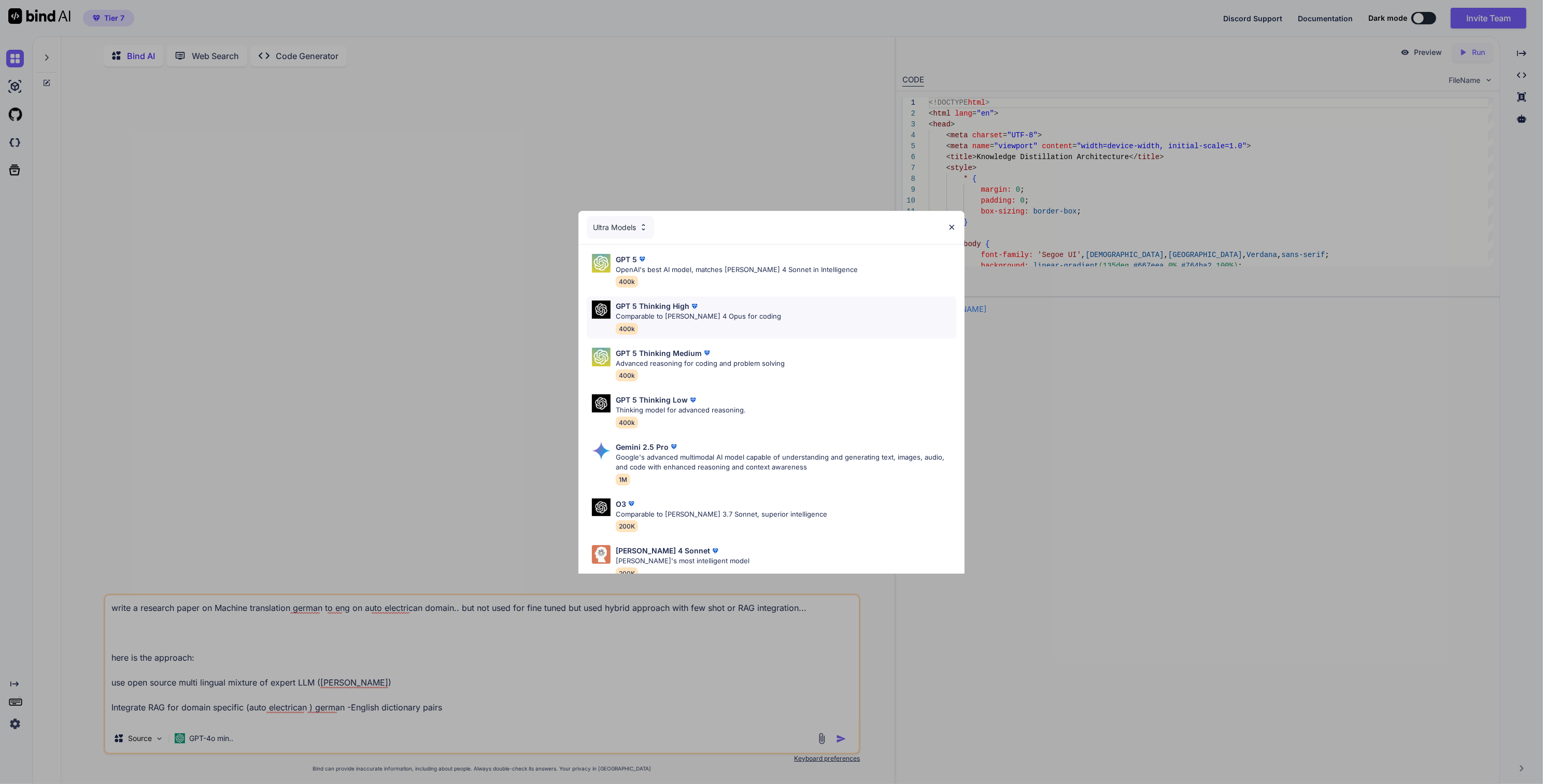
click at [716, 319] on p "Comparable to [PERSON_NAME] 4 Opus for coding" at bounding box center [699, 316] width 166 height 10
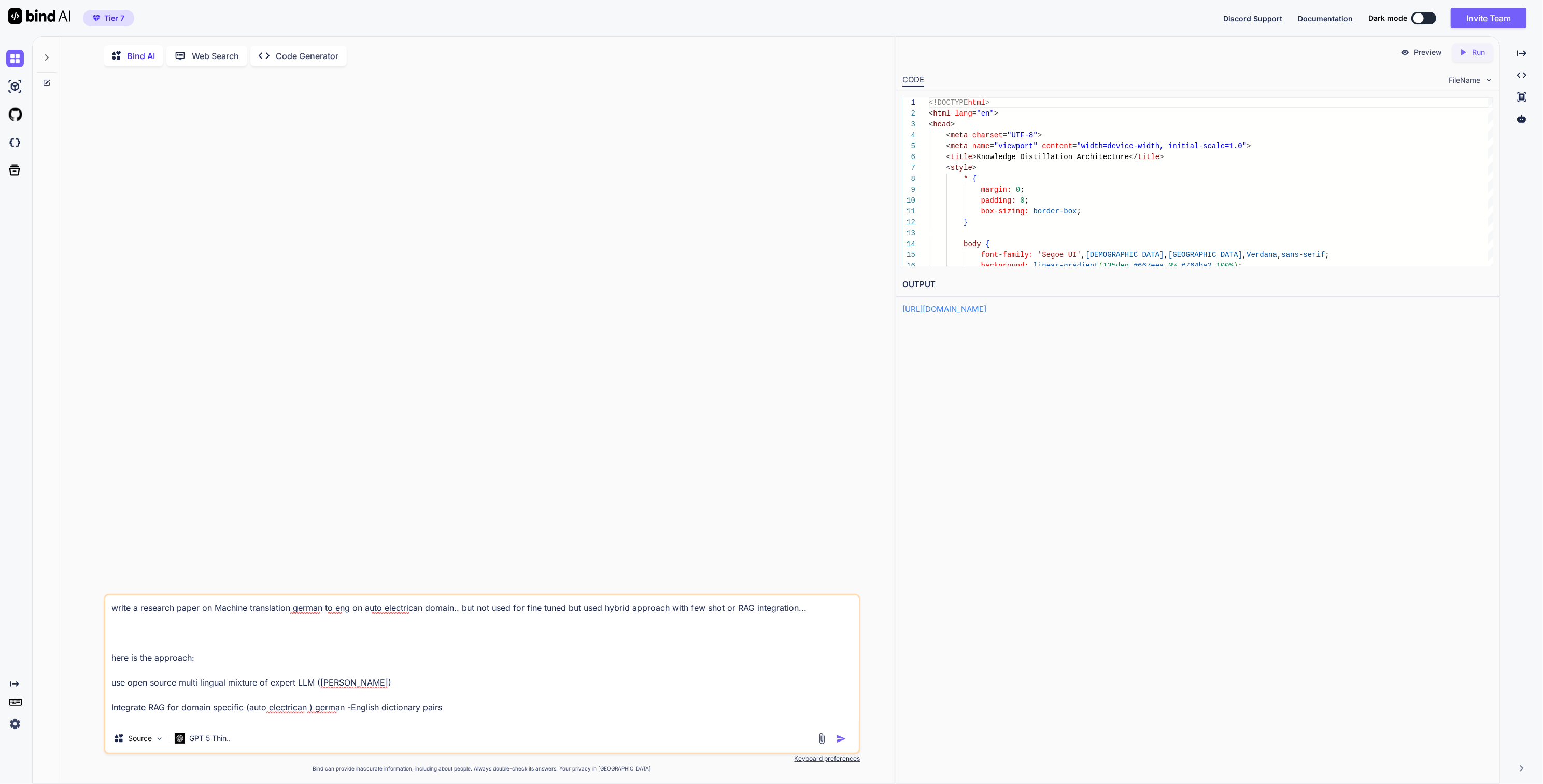
click at [465, 672] on textarea "write a research paper on Machine translation german to eng on auto electrican …" at bounding box center [482, 660] width 753 height 129
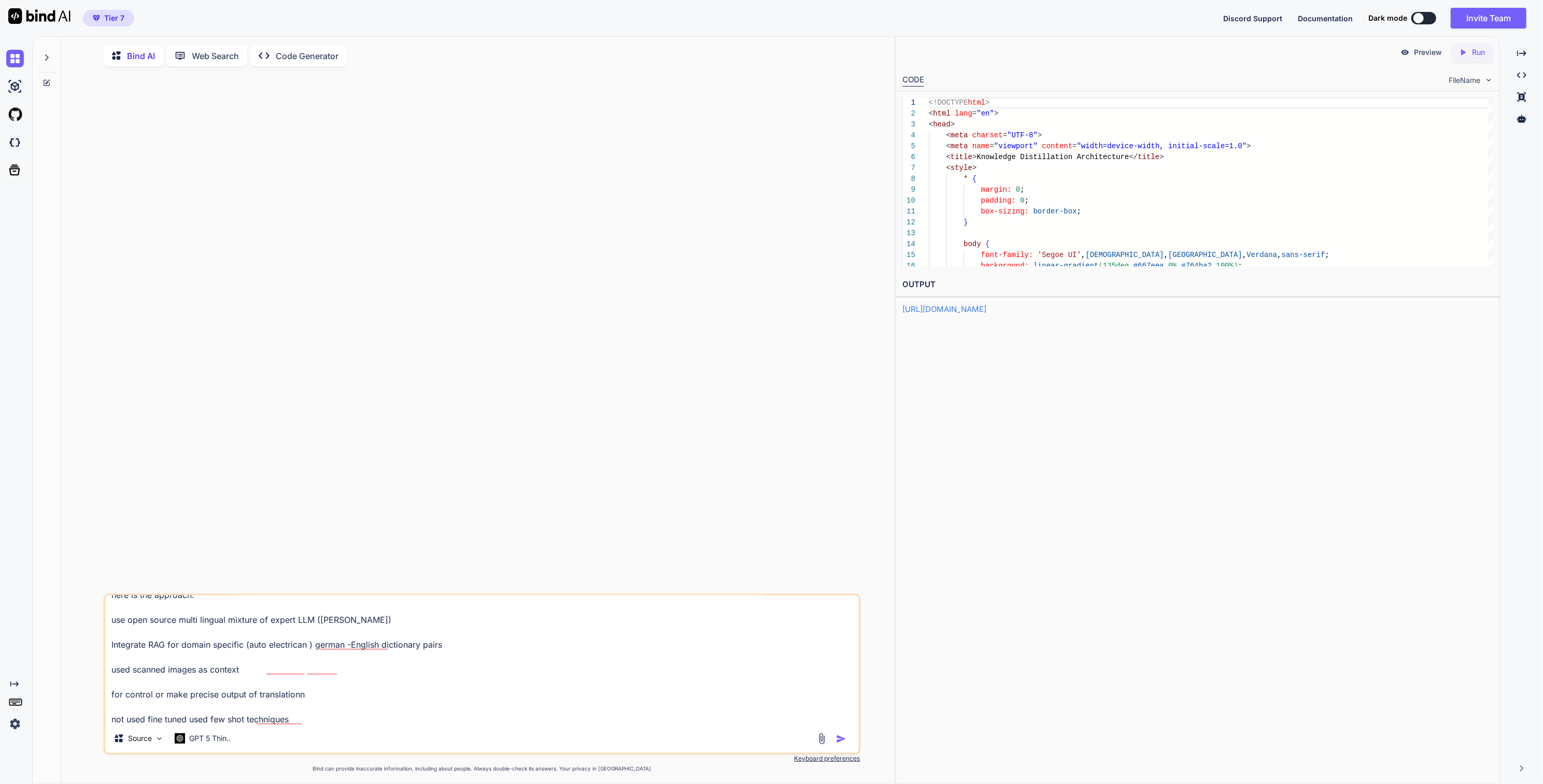
click at [311, 697] on textarea "write a research paper on Machine translation german to eng on auto electrican …" at bounding box center [482, 660] width 753 height 129
type textarea "write a research paper on Machine translation german to eng on auto electrican …"
click at [841, 740] on img "button" at bounding box center [841, 739] width 10 height 10
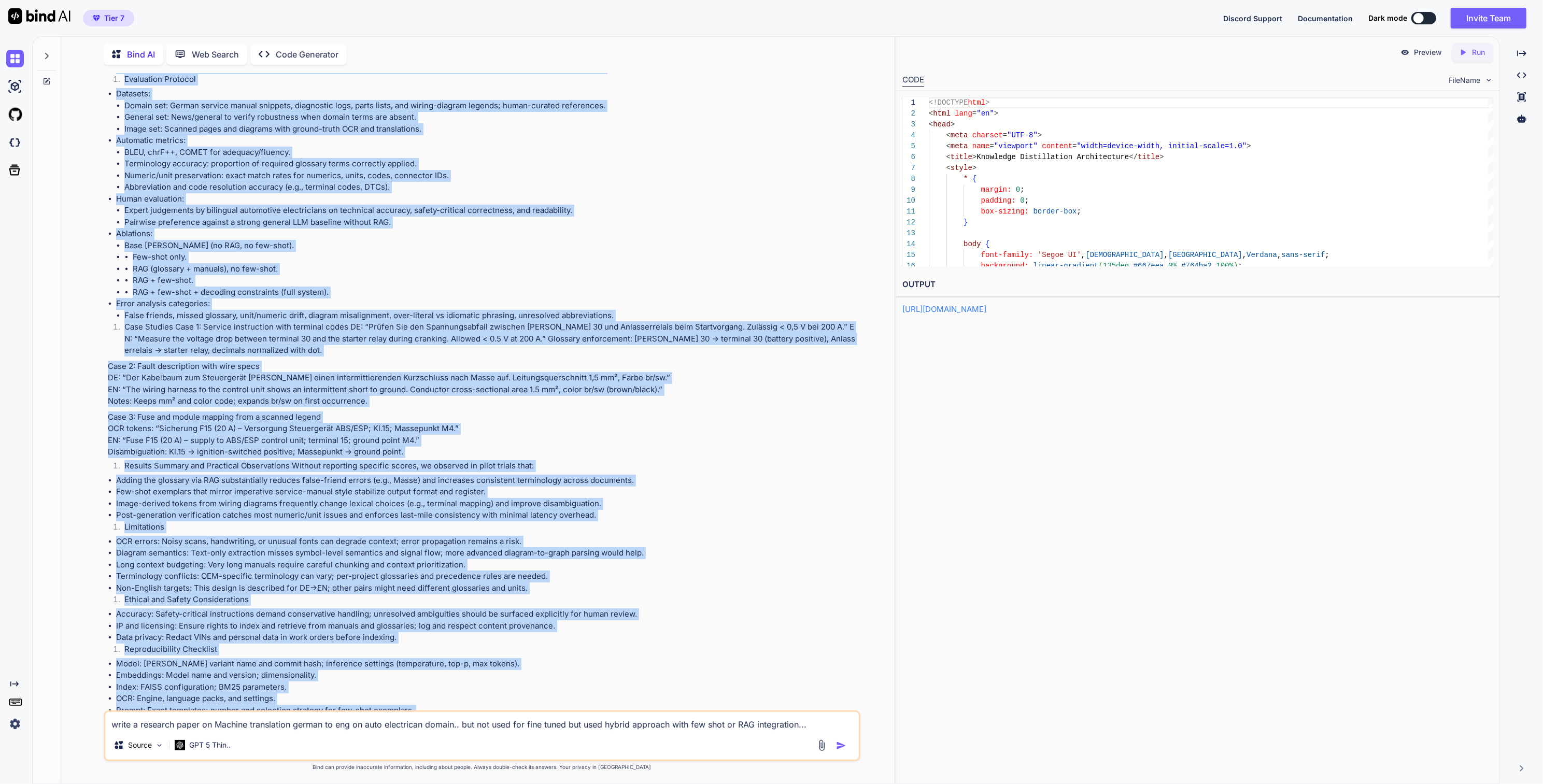
scroll to position [2322, 0]
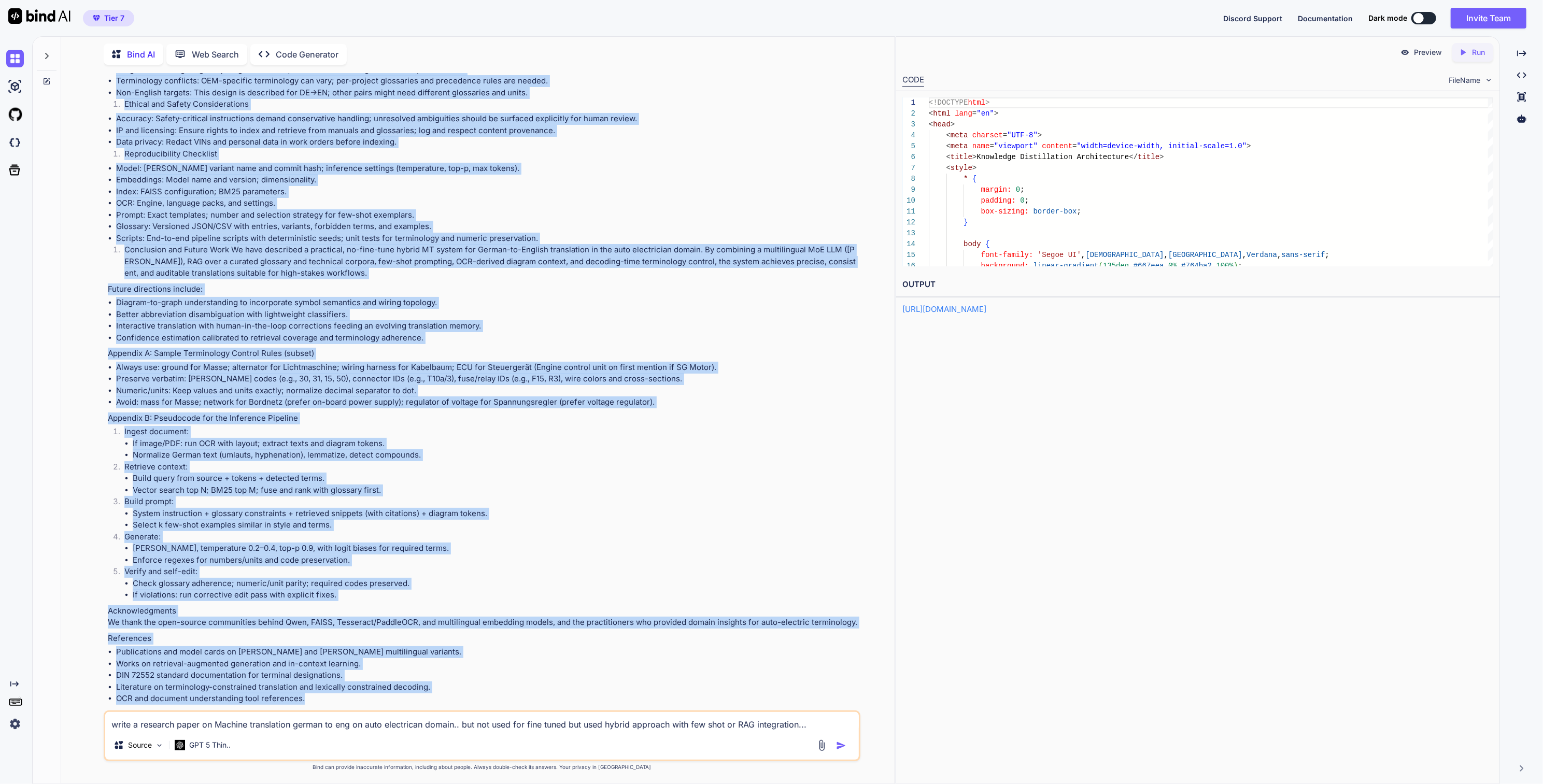
drag, startPoint x: 106, startPoint y: 167, endPoint x: 406, endPoint y: 686, distance: 599.5
click at [406, 686] on div "You write a research paper on Machine translation german to eng on auto electri…" at bounding box center [483, 391] width 754 height 637
copy div "Title: Hybrid Retrieval- and Prompt-Augmented German-to-English Machine Transla…"
